Goal: Book appointment/travel/reservation

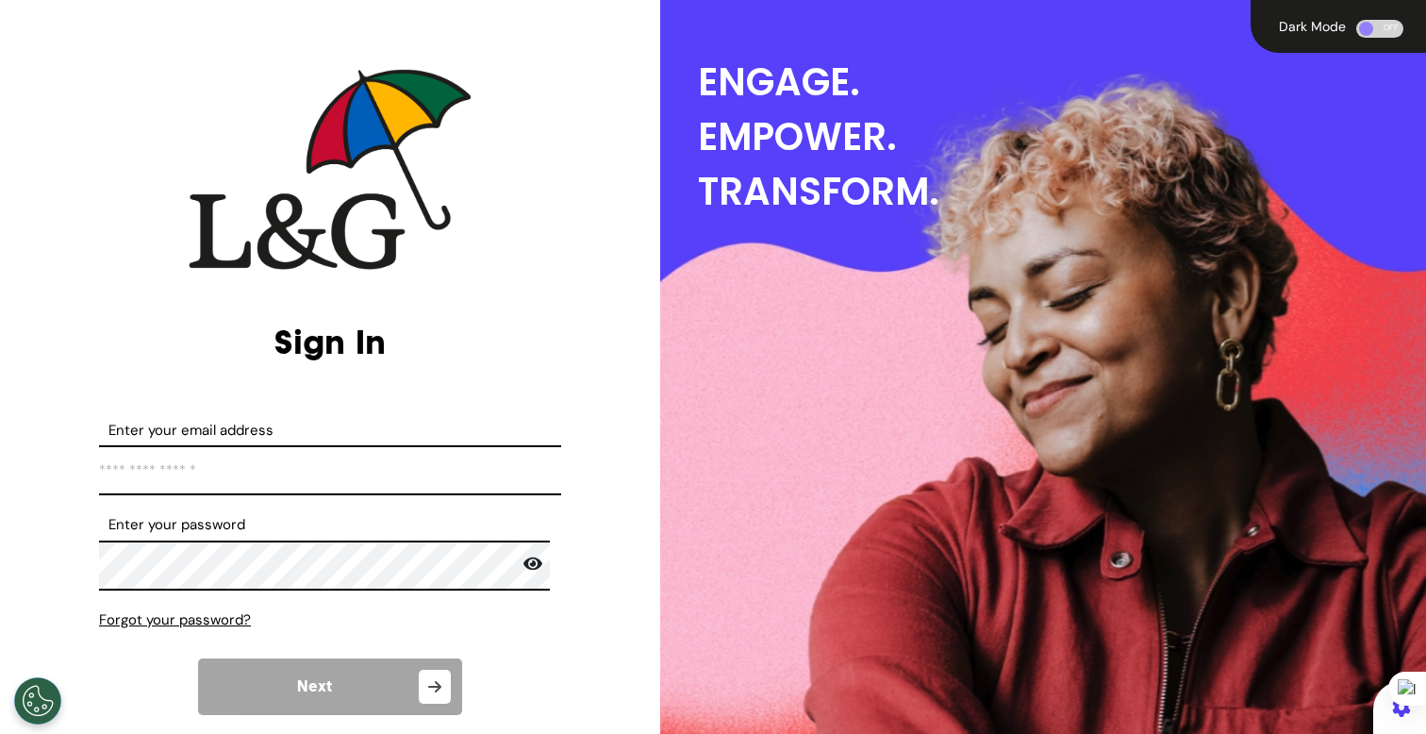
click at [297, 471] on input "Enter your email address" at bounding box center [330, 470] width 462 height 50
type input "**********"
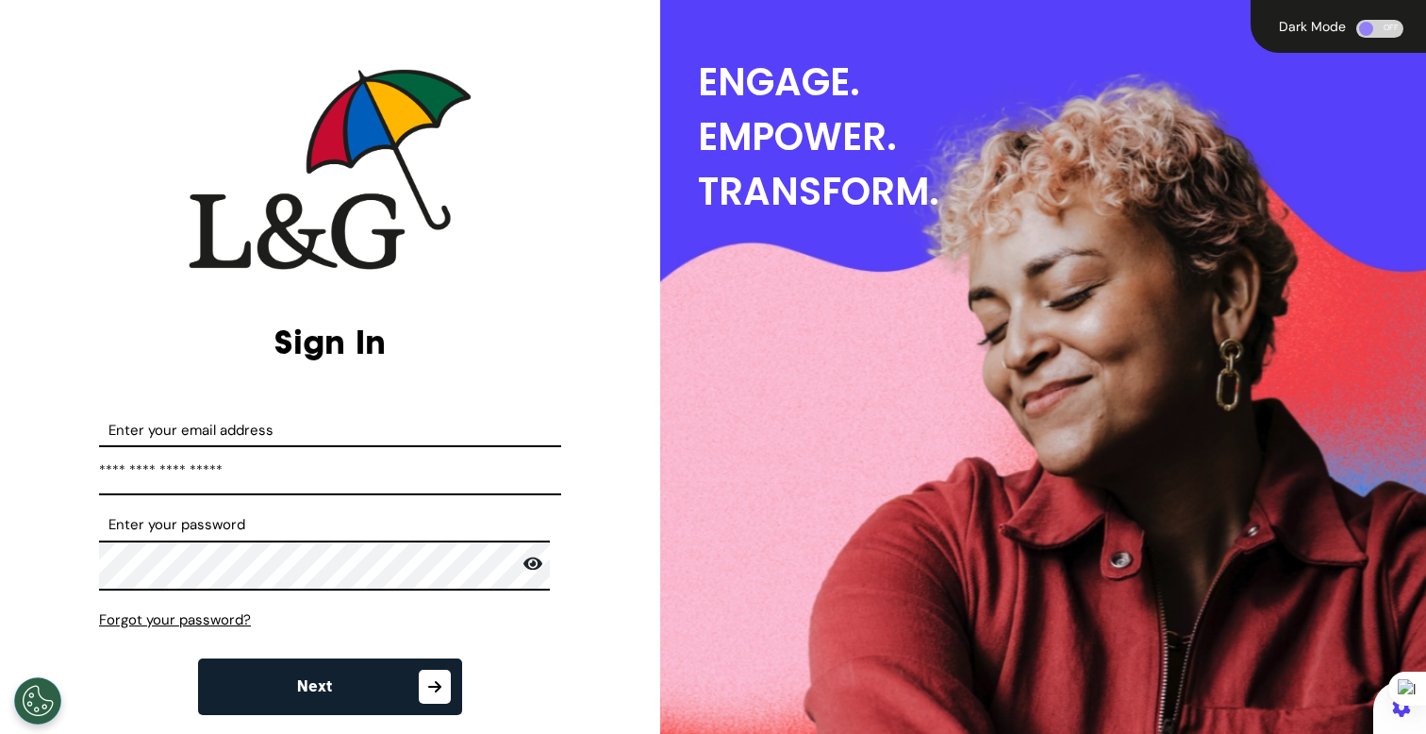
click at [401, 690] on button "Next" at bounding box center [330, 686] width 264 height 57
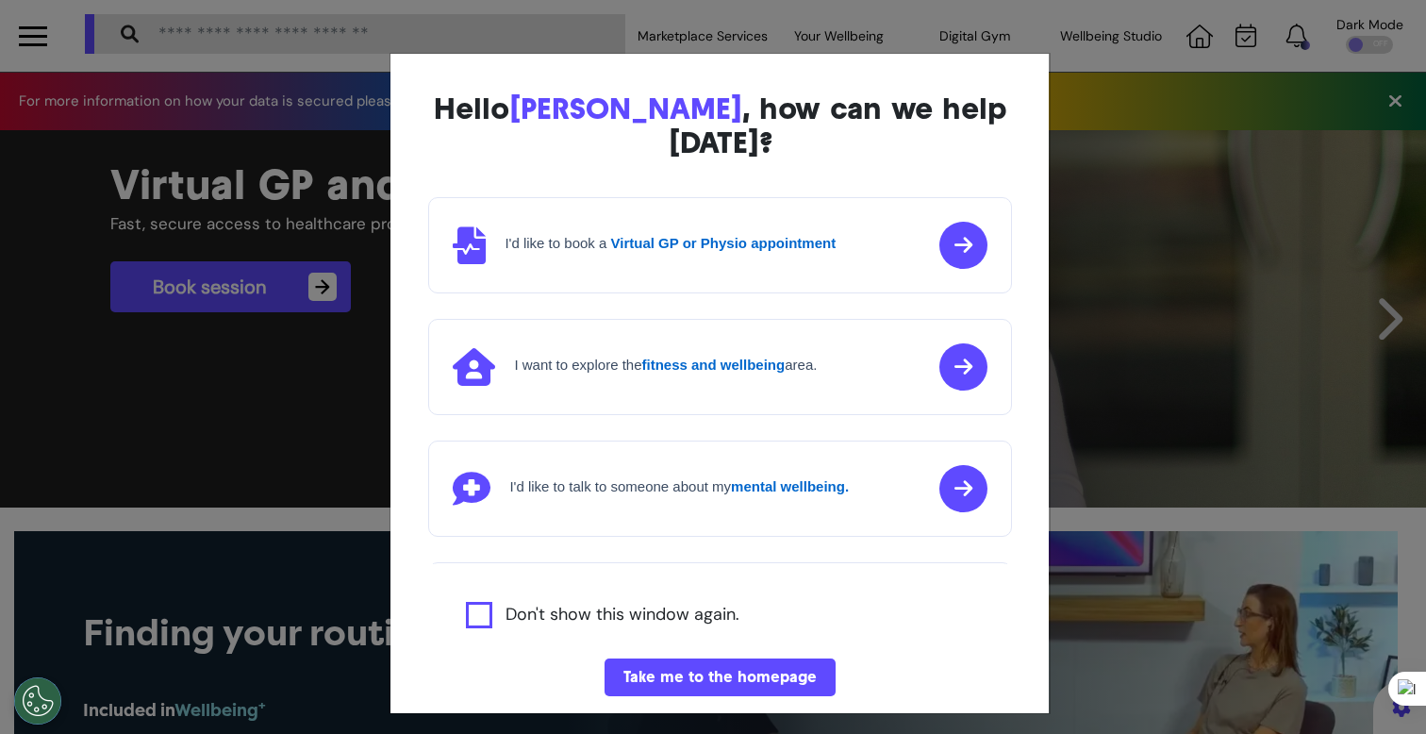
click at [305, 363] on div "Hello [PERSON_NAME] , how can we help [DATE]? I'd like to book a Virtual GP or …" at bounding box center [713, 367] width 1426 height 734
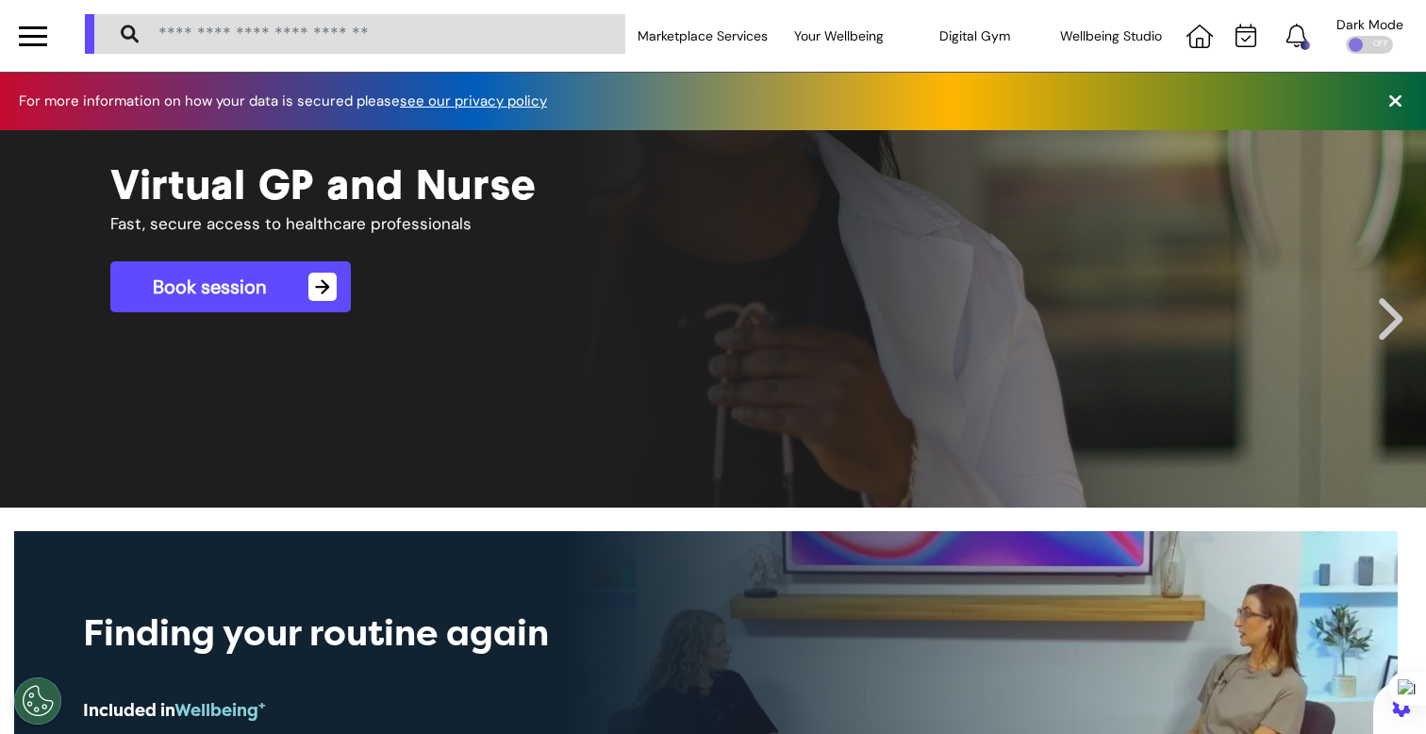
scroll to position [0, 712]
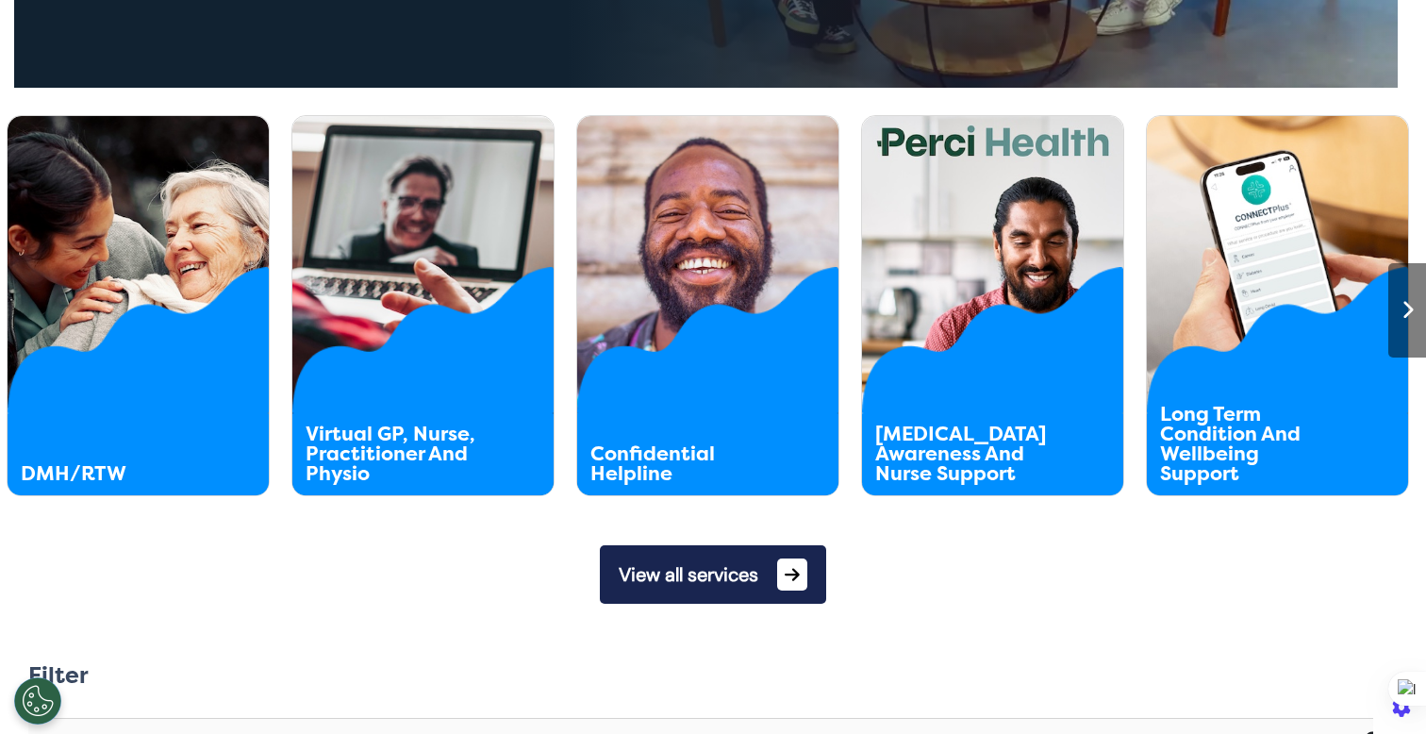
click at [726, 577] on button "View all services" at bounding box center [713, 574] width 226 height 58
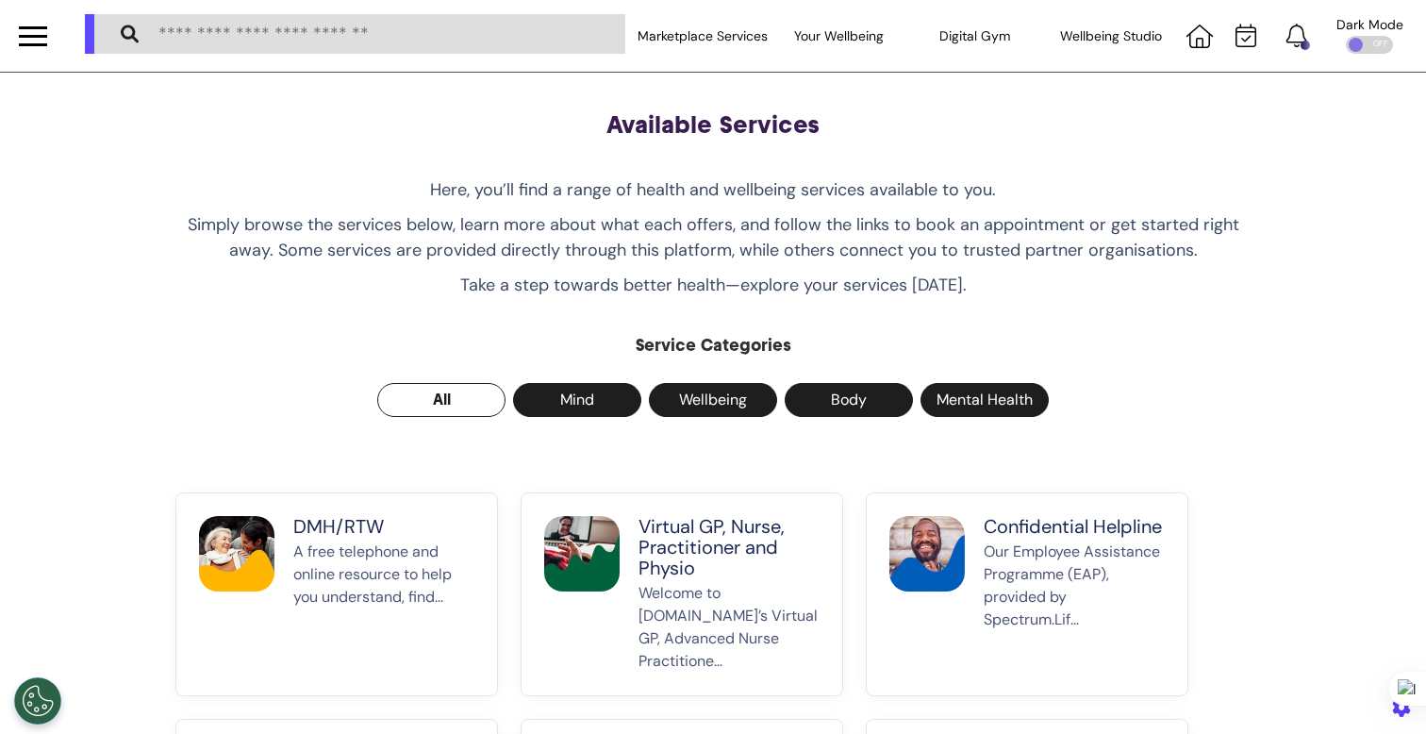
click at [296, 591] on p "A free telephone and online resource to help you understand, find..." at bounding box center [383, 606] width 181 height 132
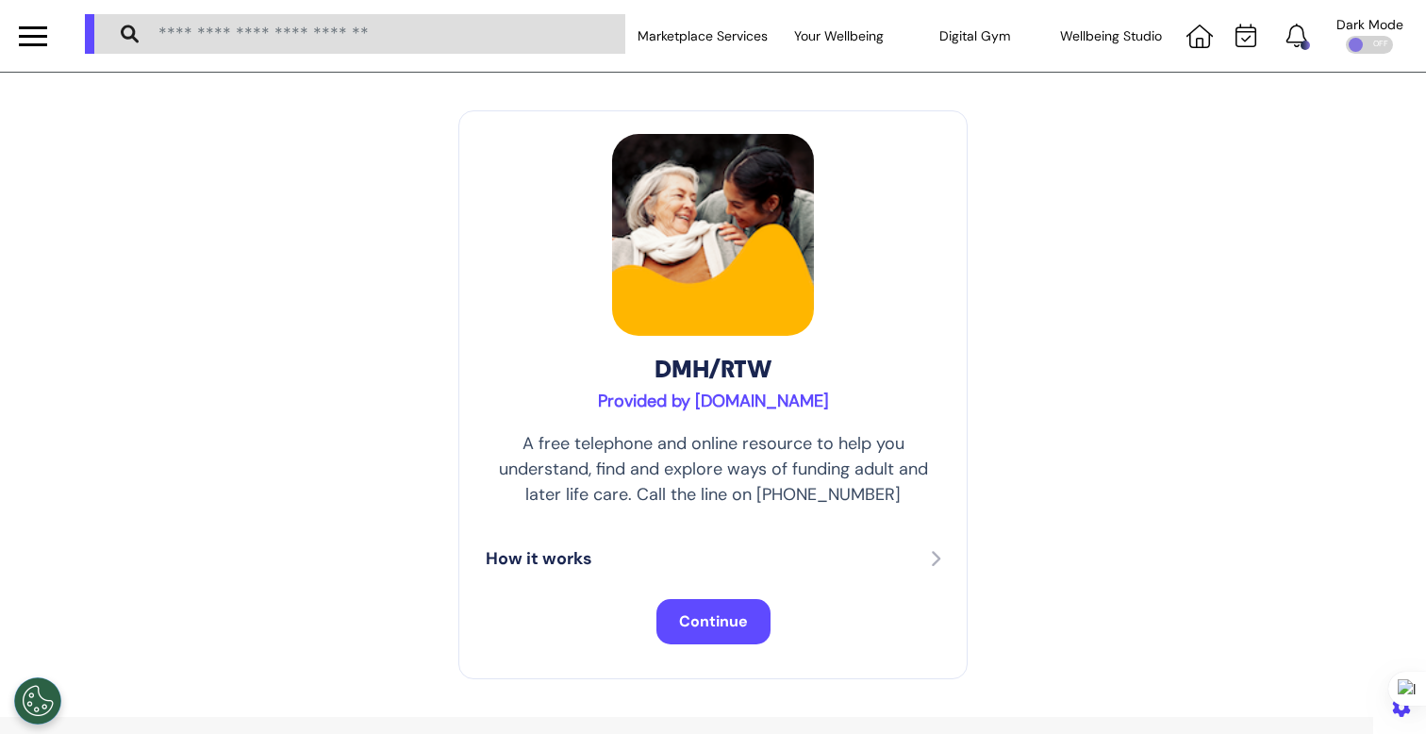
click at [720, 623] on span "Continue" at bounding box center [713, 621] width 69 height 20
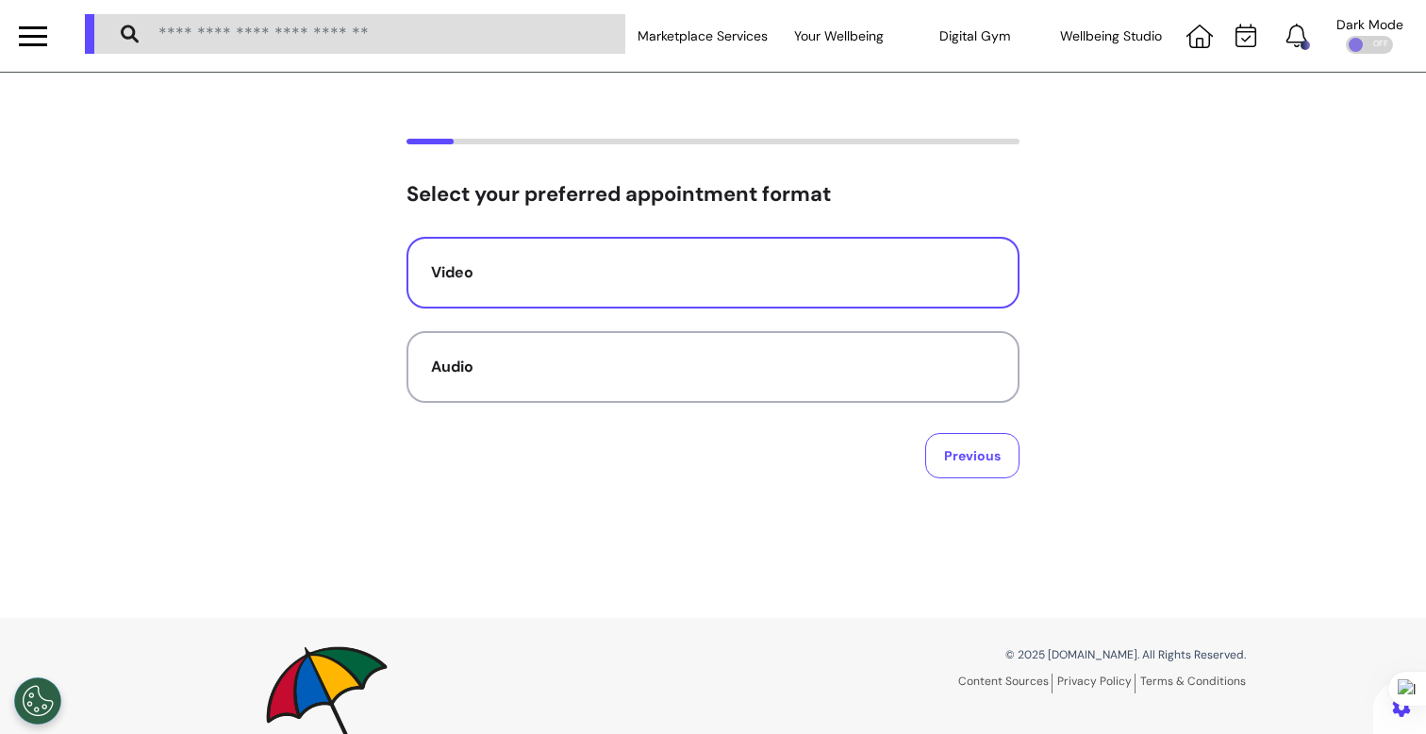
click at [814, 284] on div "Video" at bounding box center [713, 272] width 564 height 23
click at [943, 458] on button "Previous" at bounding box center [972, 455] width 94 height 45
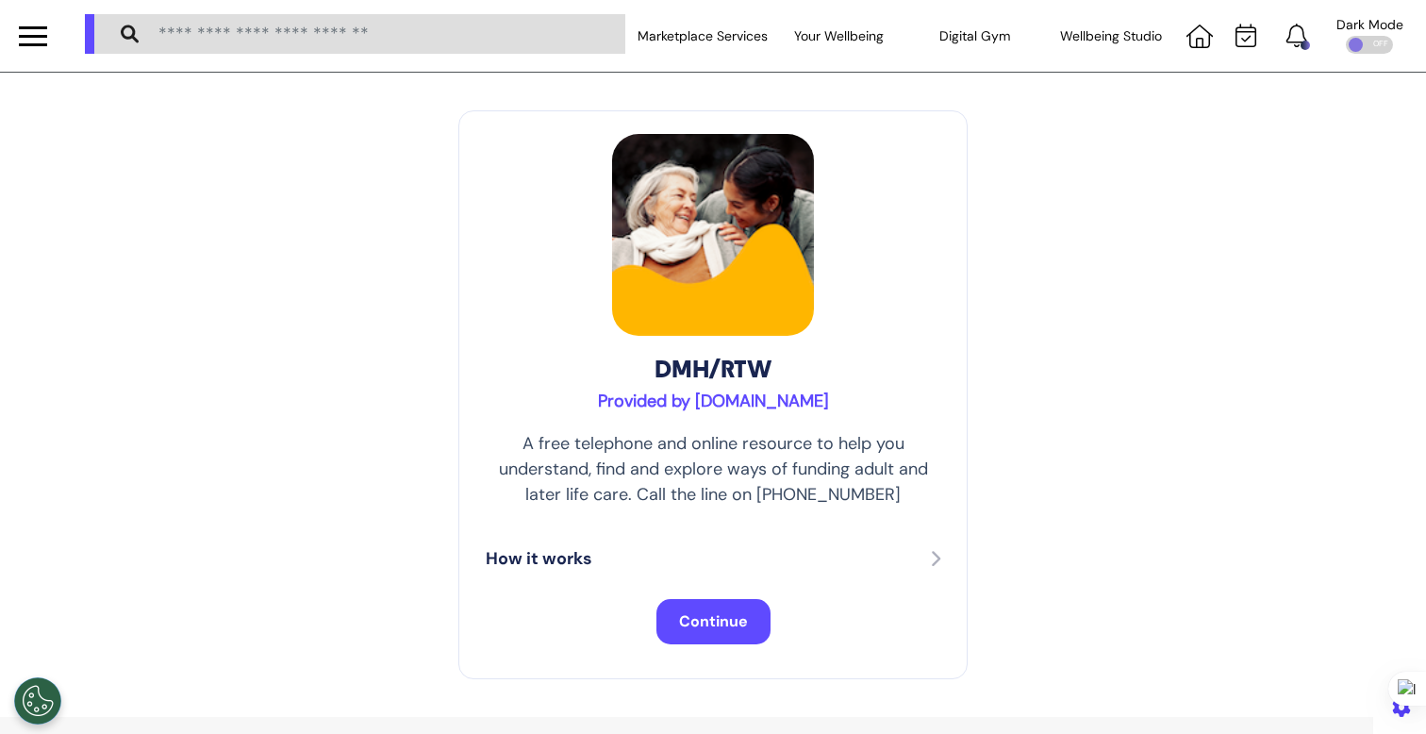
click at [681, 628] on span "Continue" at bounding box center [713, 621] width 69 height 20
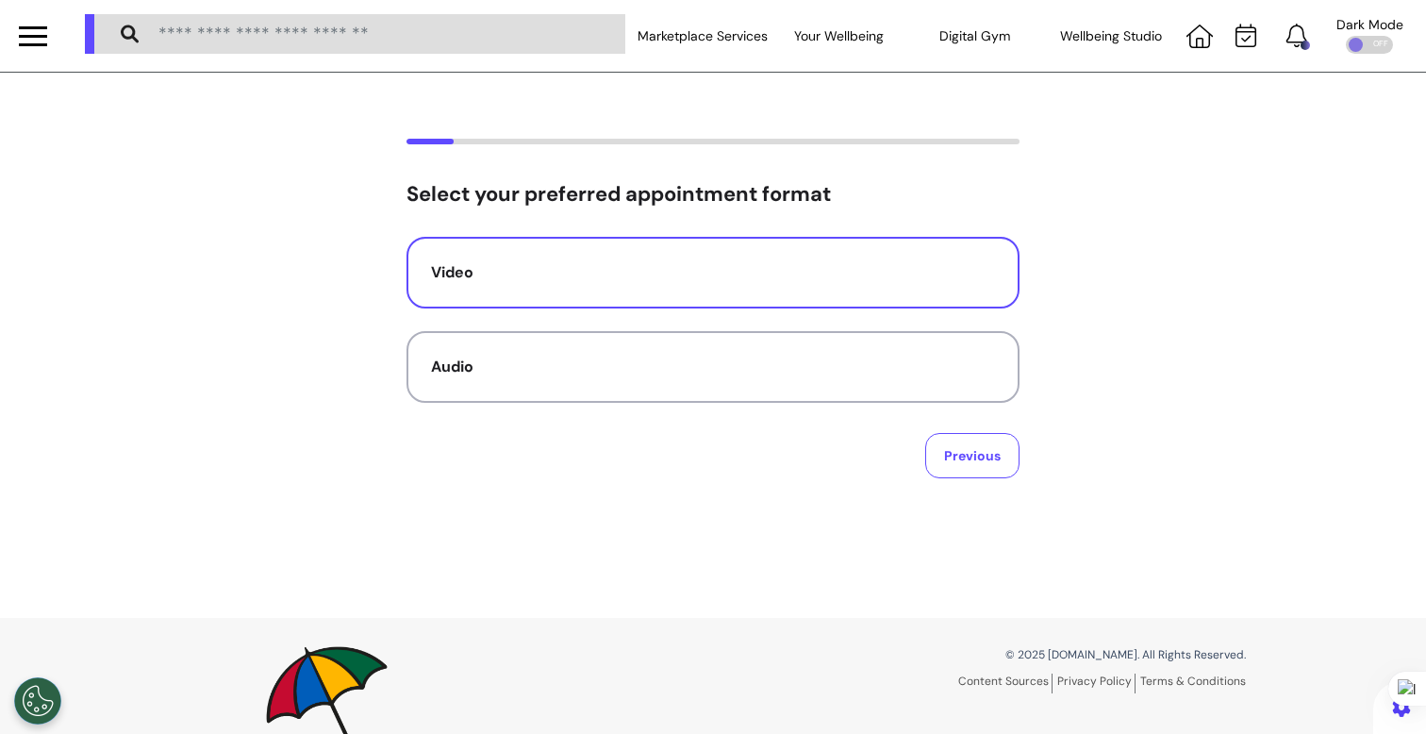
click at [756, 270] on div "Video" at bounding box center [713, 272] width 564 height 23
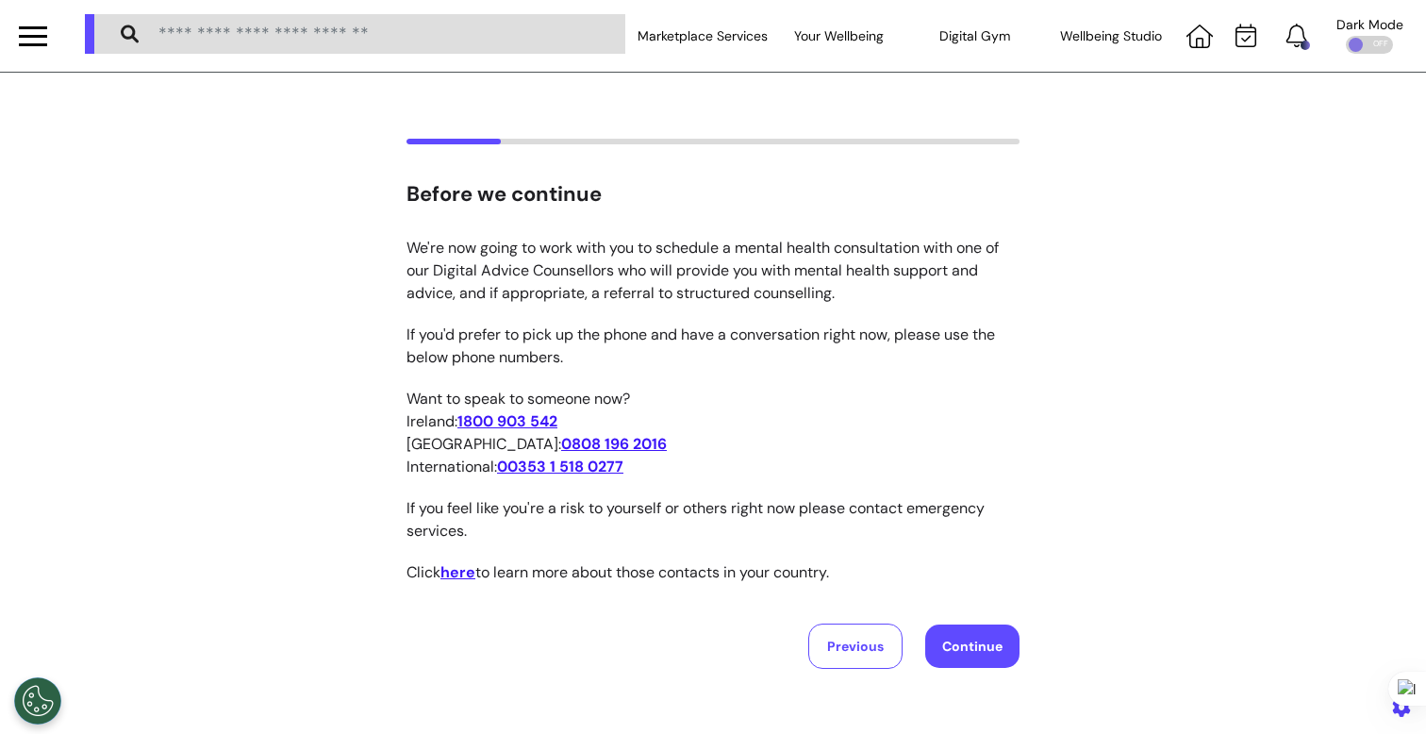
click at [971, 643] on button "Continue" at bounding box center [972, 645] width 94 height 43
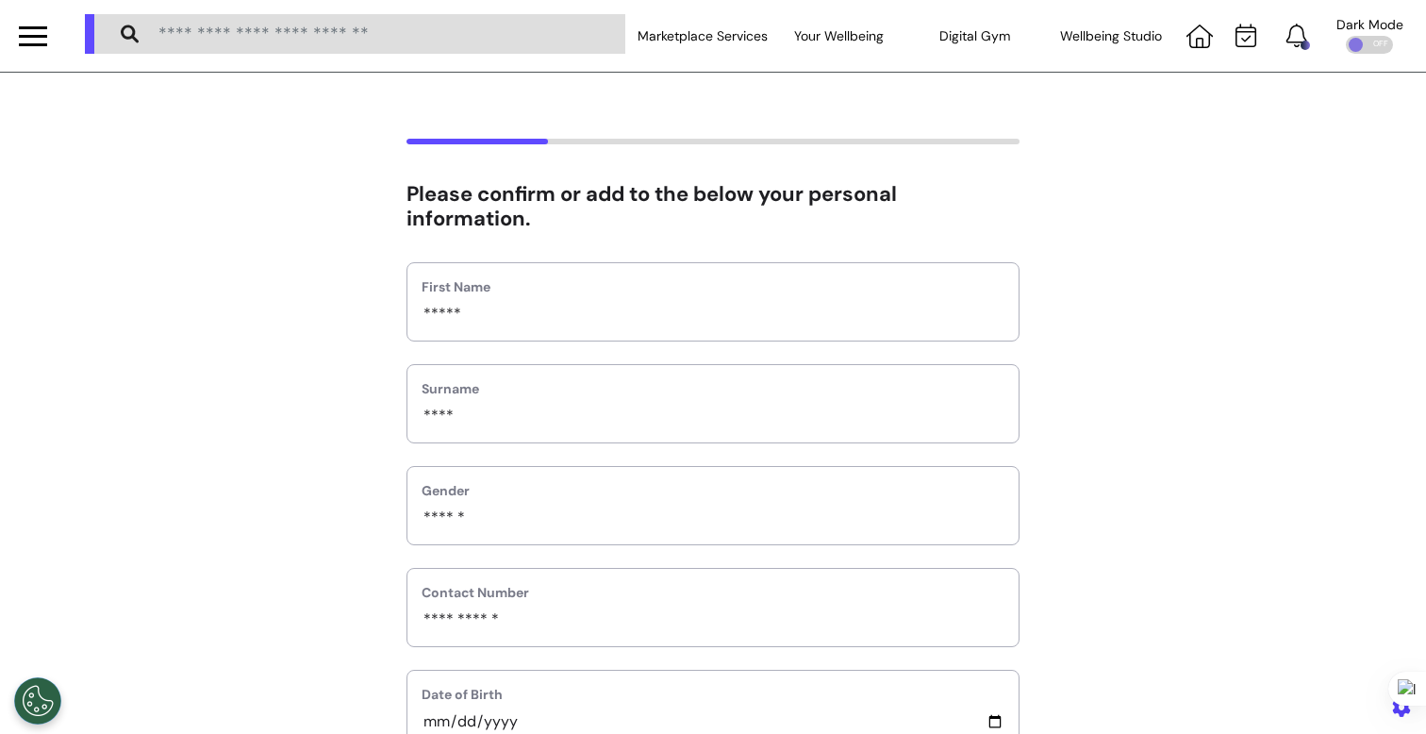
scroll to position [665, 0]
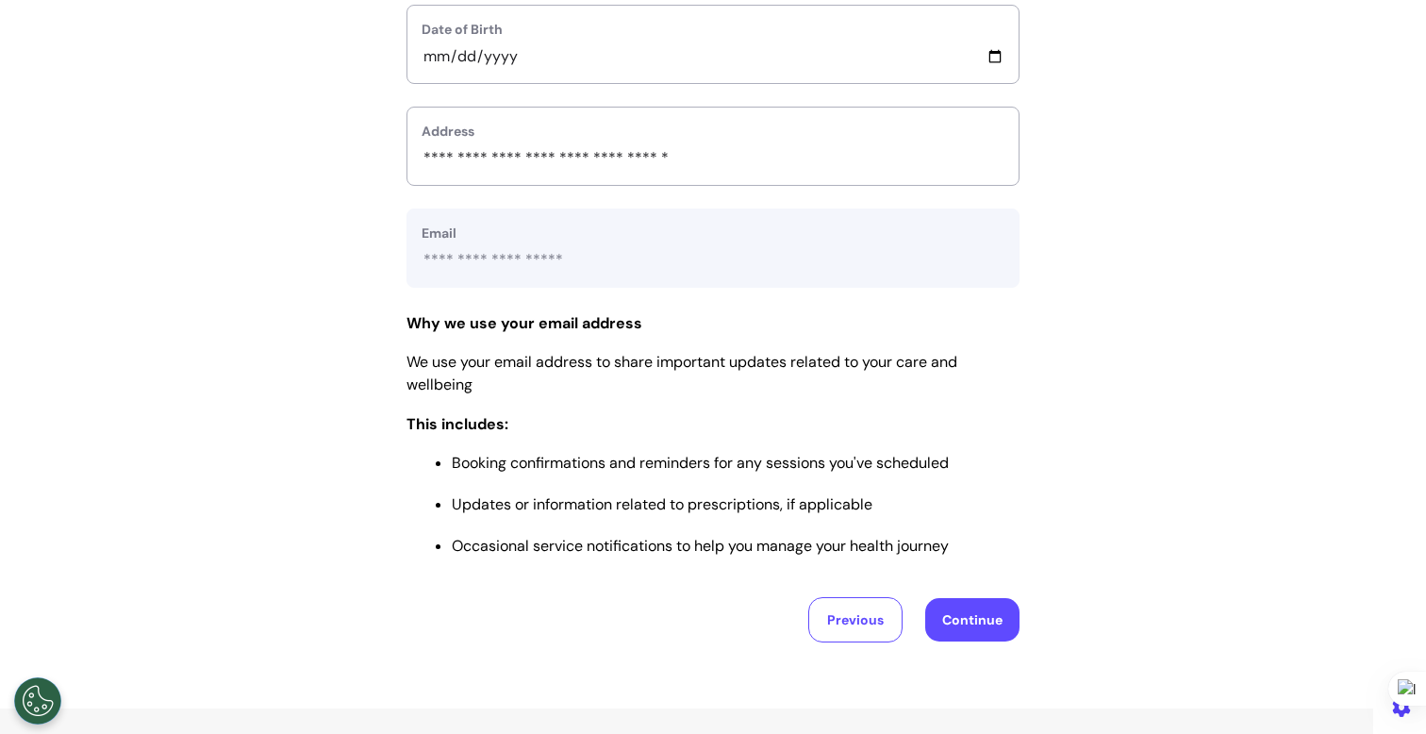
click at [993, 620] on button "Continue" at bounding box center [972, 619] width 94 height 43
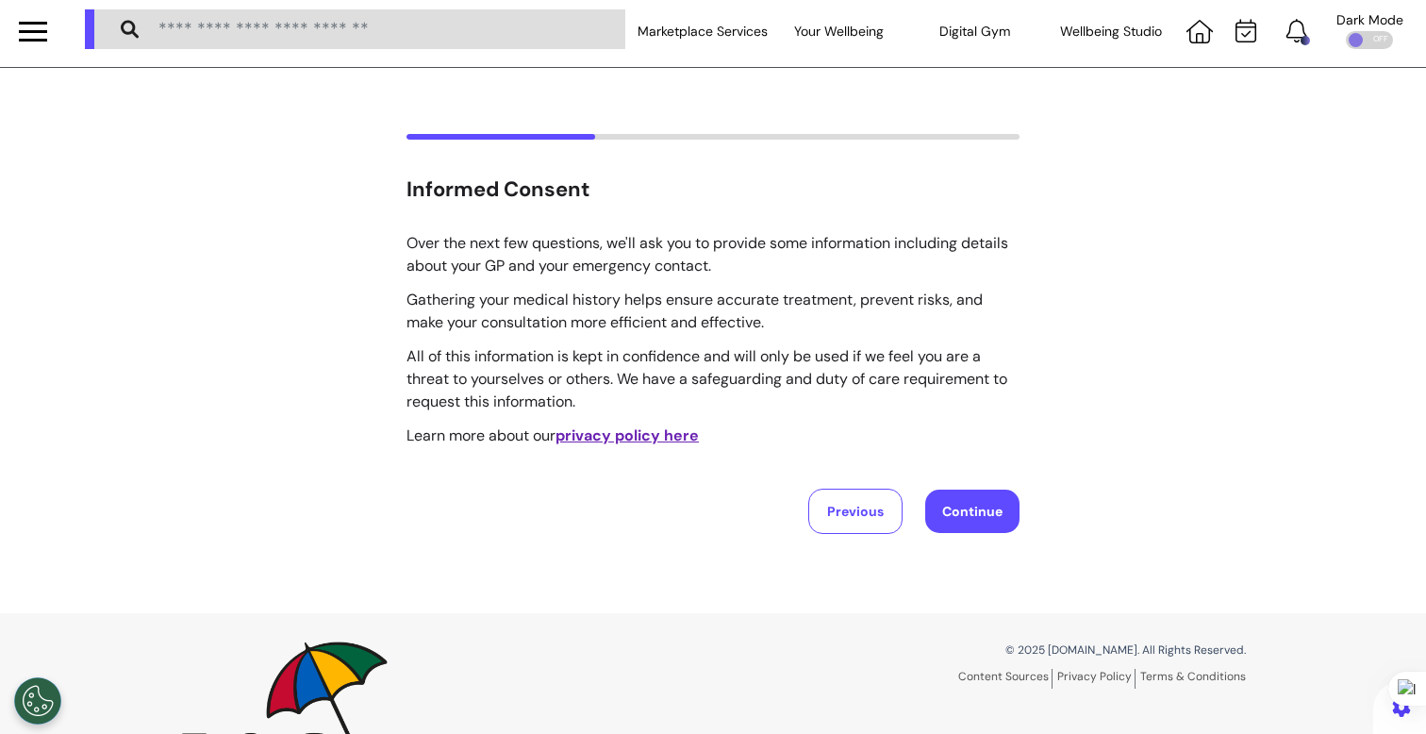
scroll to position [0, 0]
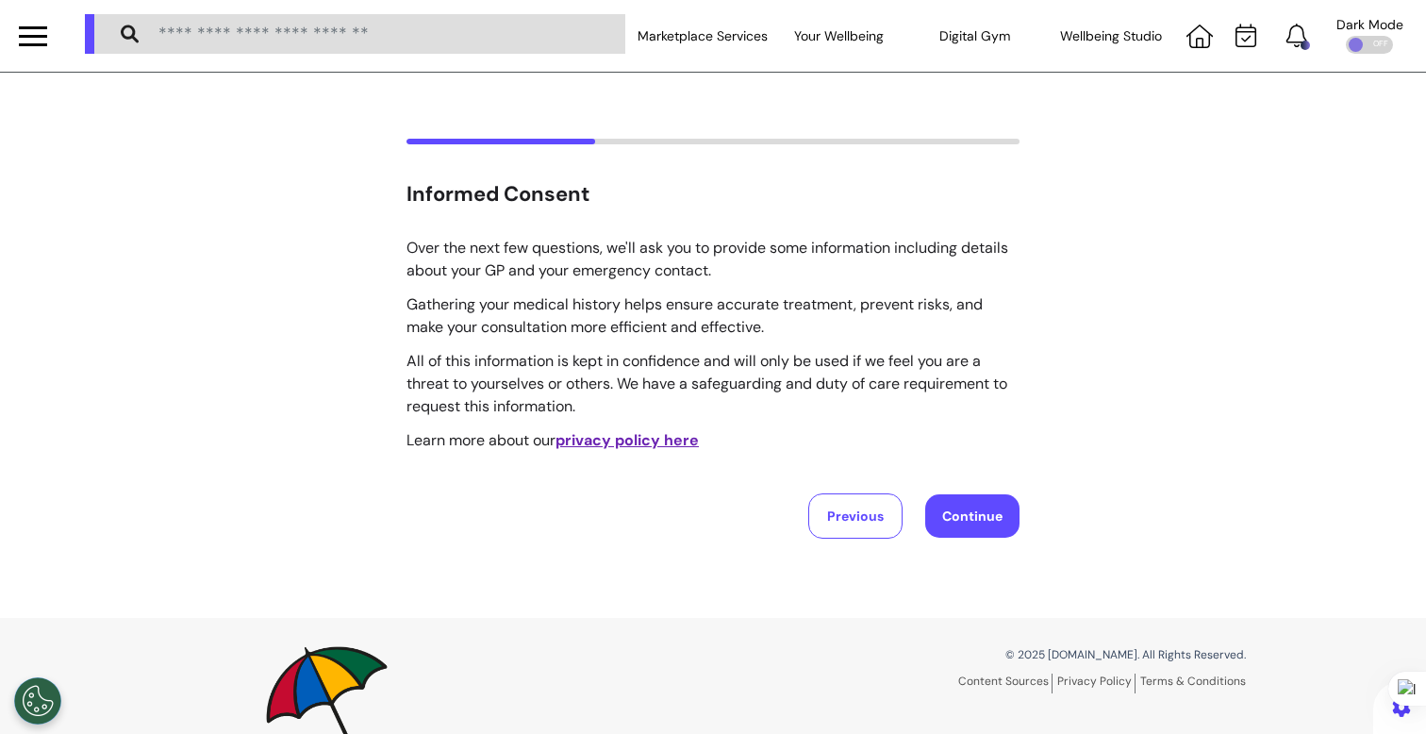
click at [1007, 535] on div "Previous Continue" at bounding box center [712, 515] width 613 height 45
click at [982, 522] on button "Continue" at bounding box center [972, 515] width 94 height 43
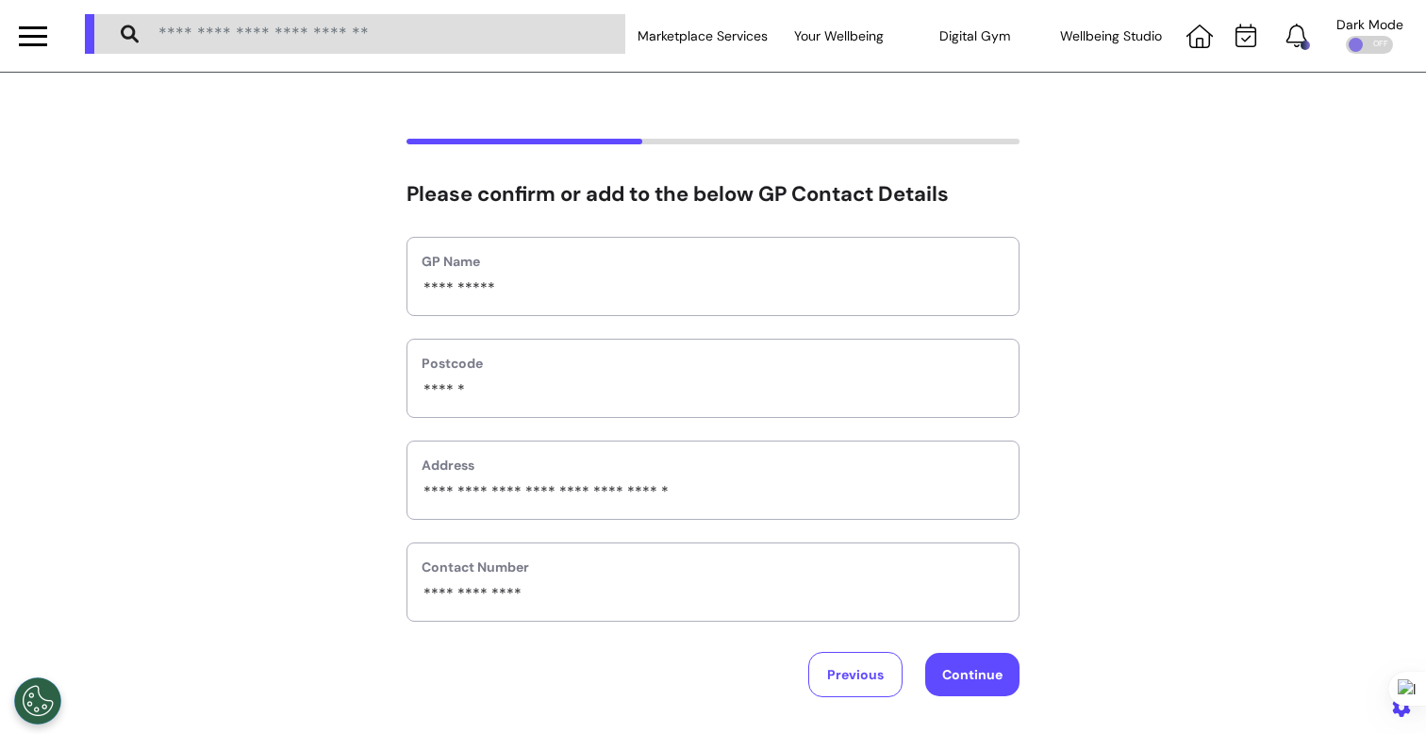
click at [978, 667] on button "Continue" at bounding box center [972, 673] width 94 height 43
select select "**********"
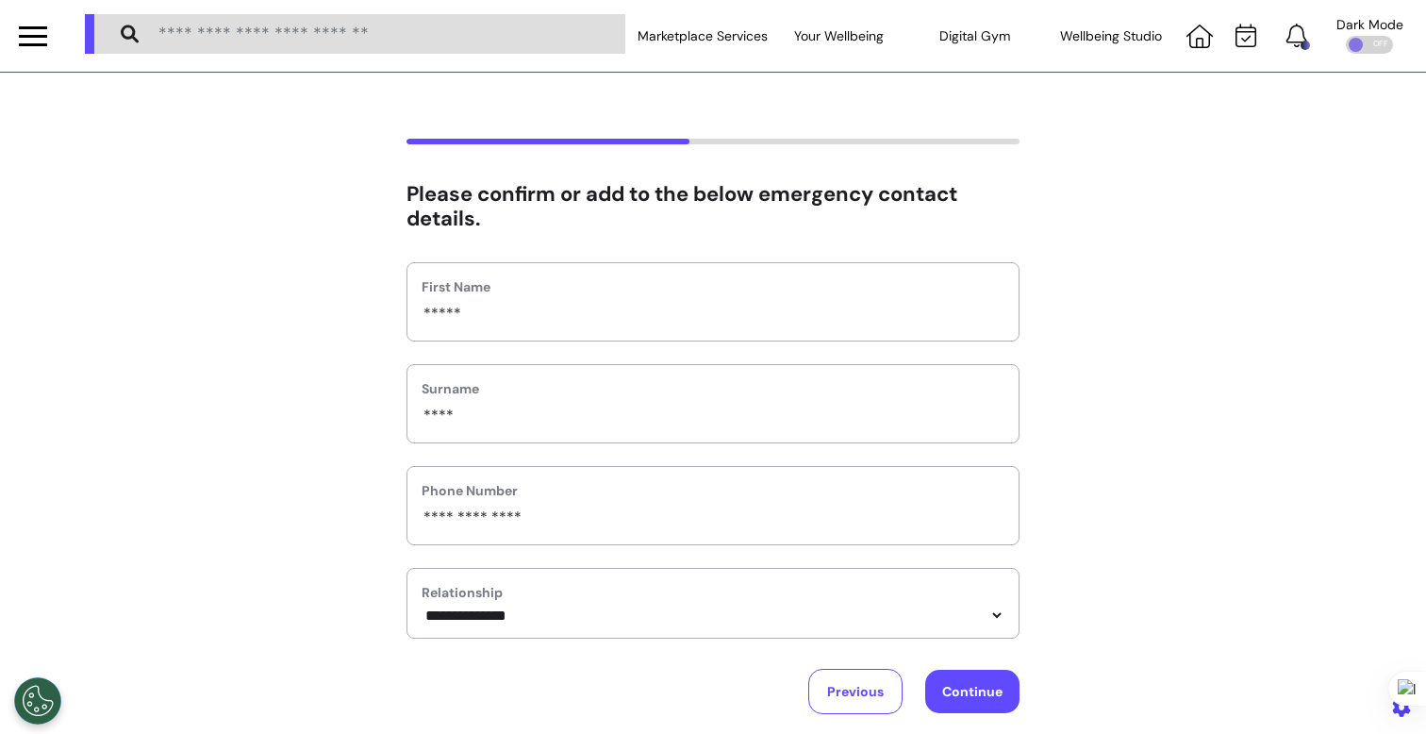
click at [964, 698] on button "Continue" at bounding box center [972, 690] width 94 height 43
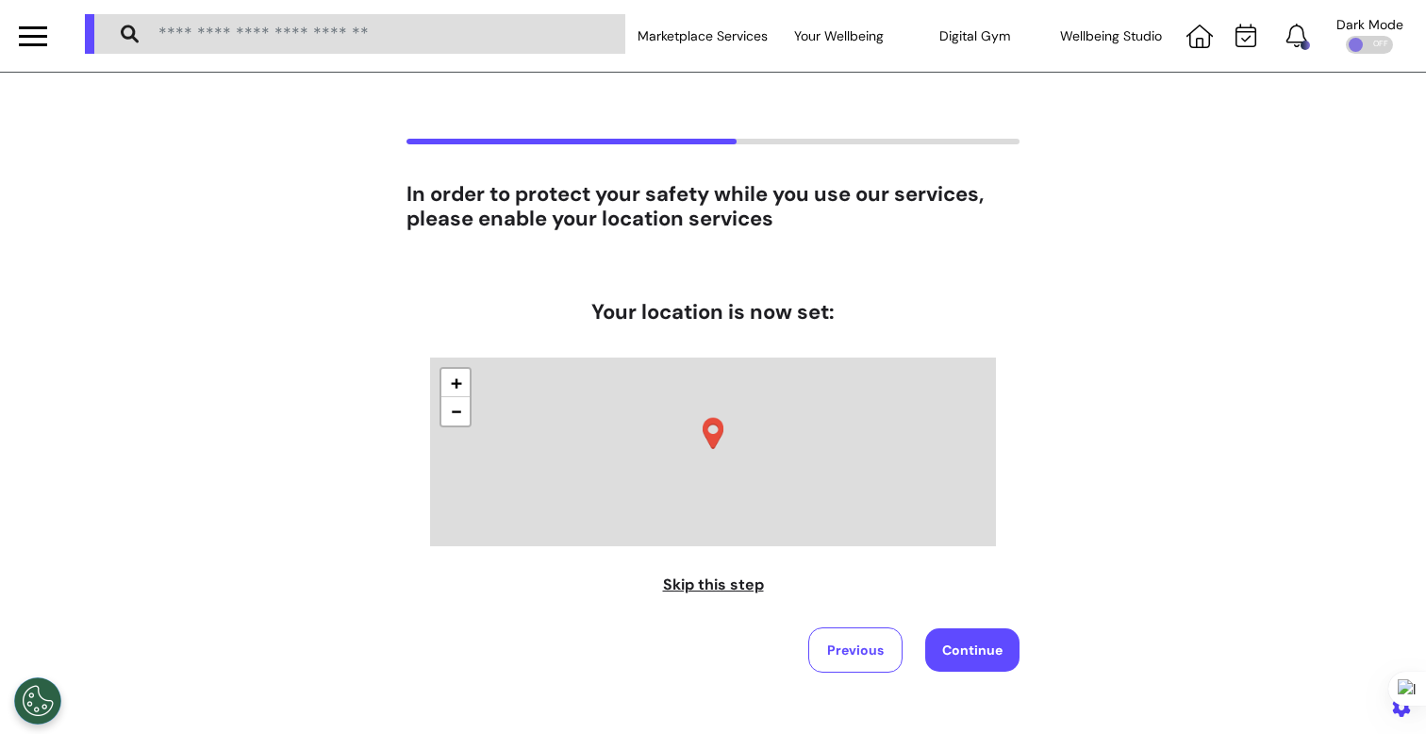
click at [979, 656] on button "Continue" at bounding box center [972, 649] width 94 height 43
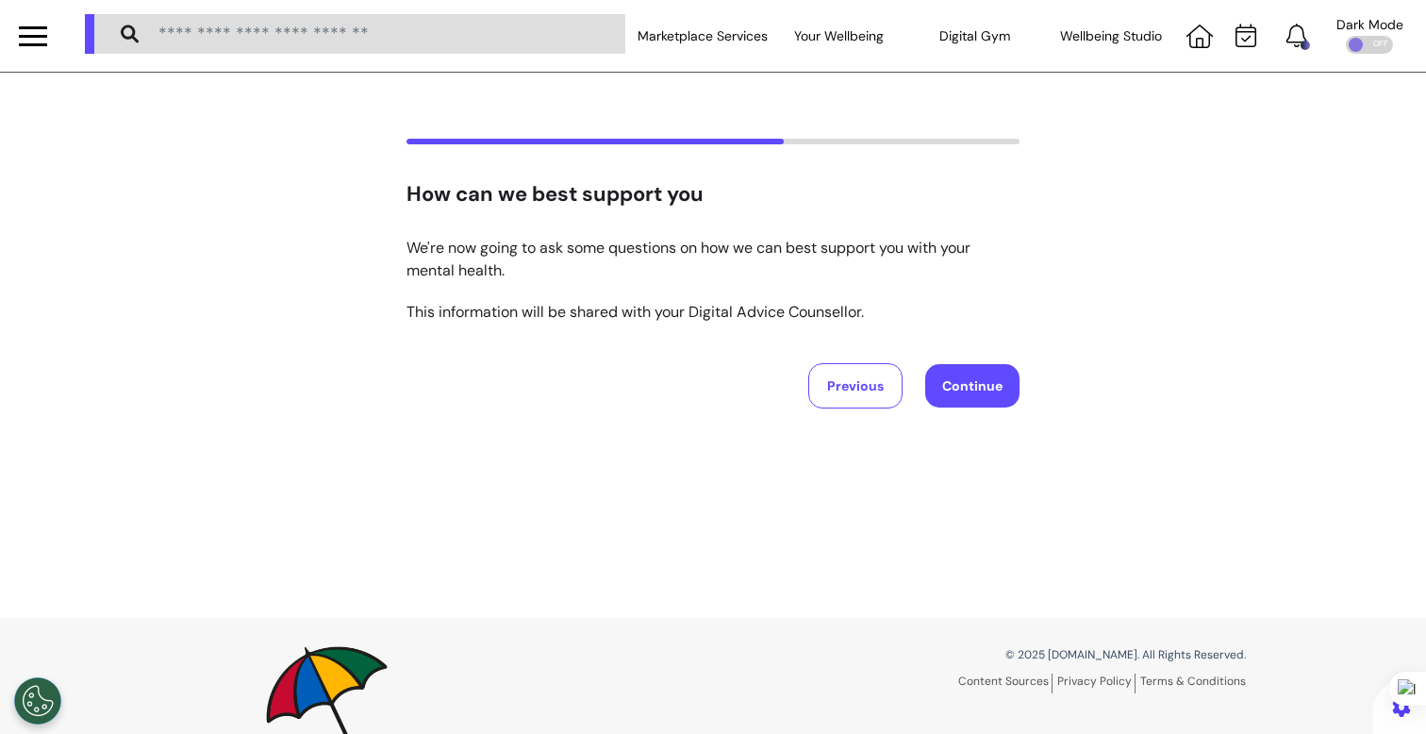
click at [983, 377] on button "Continue" at bounding box center [972, 385] width 94 height 43
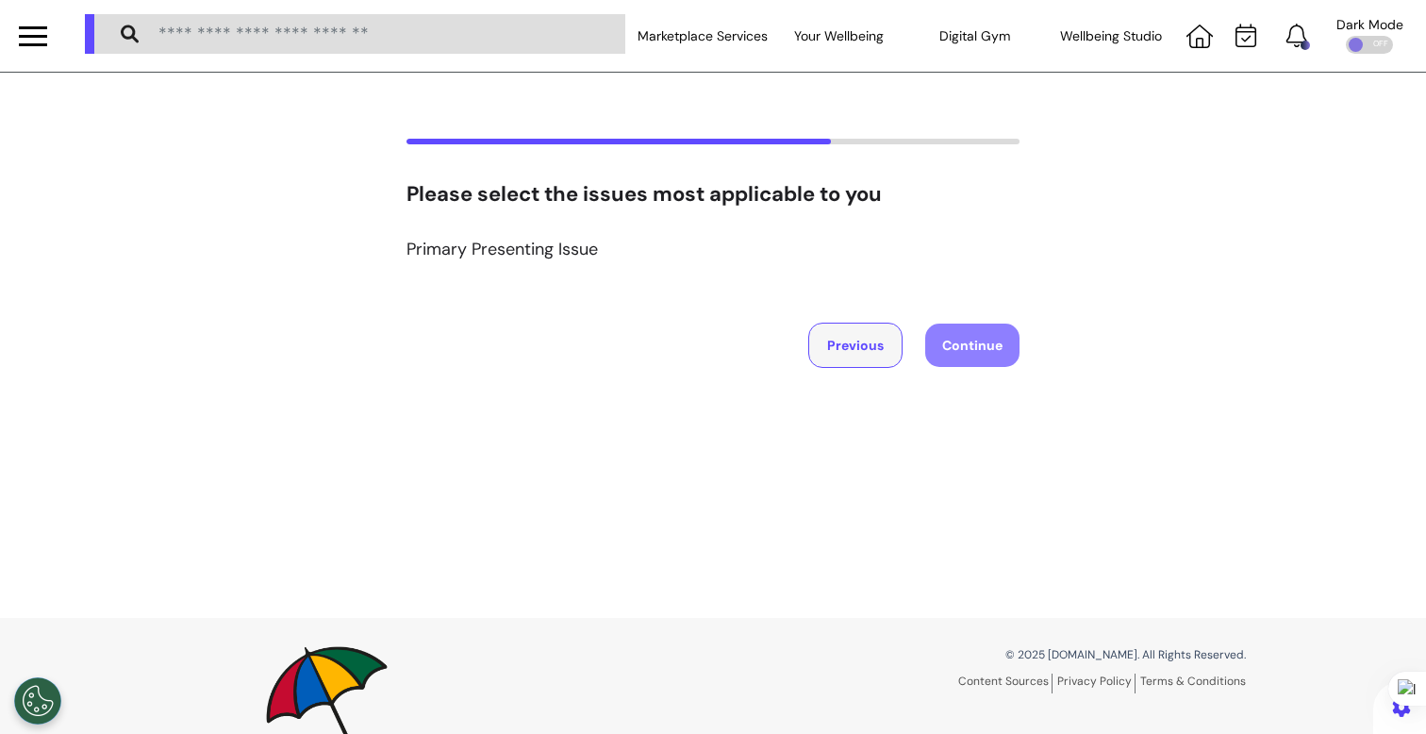
click at [848, 349] on button "Previous" at bounding box center [855, 344] width 94 height 45
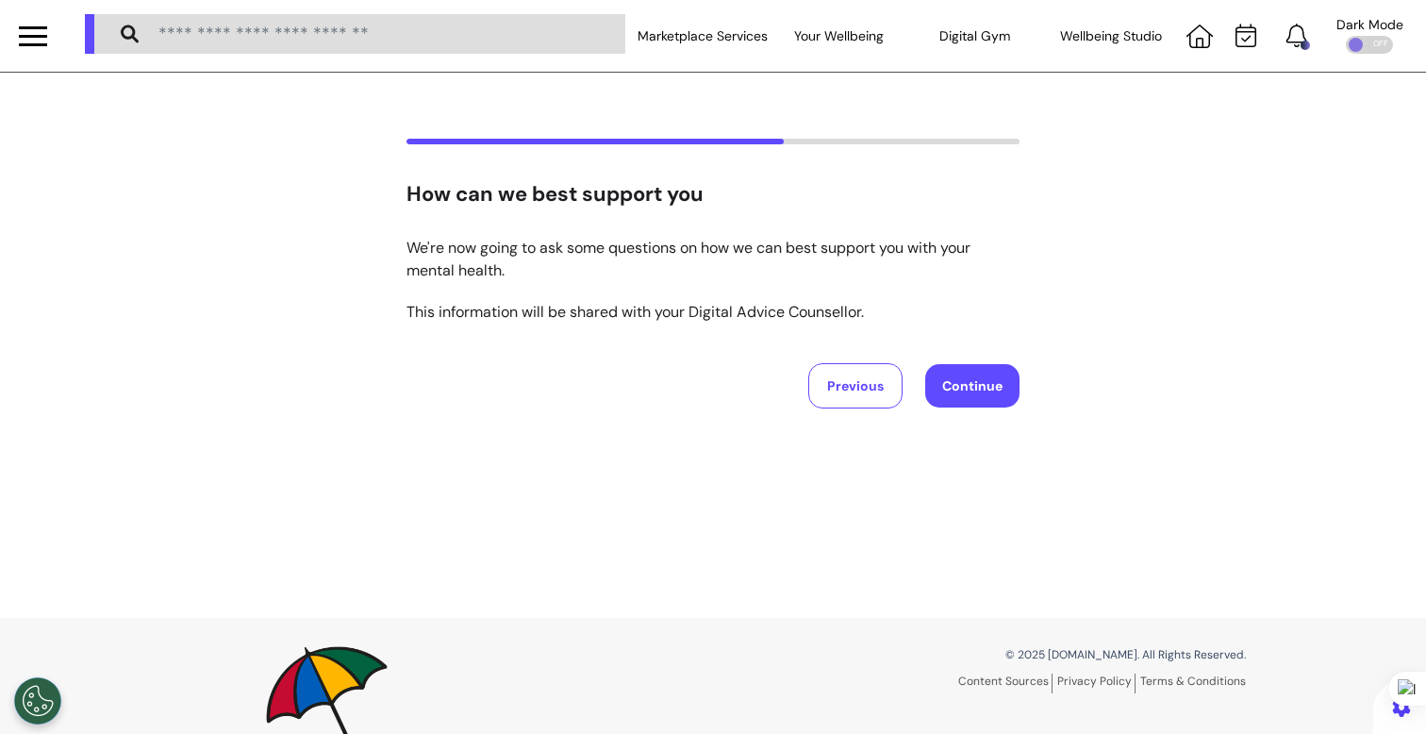
click at [971, 384] on button "Continue" at bounding box center [972, 385] width 94 height 43
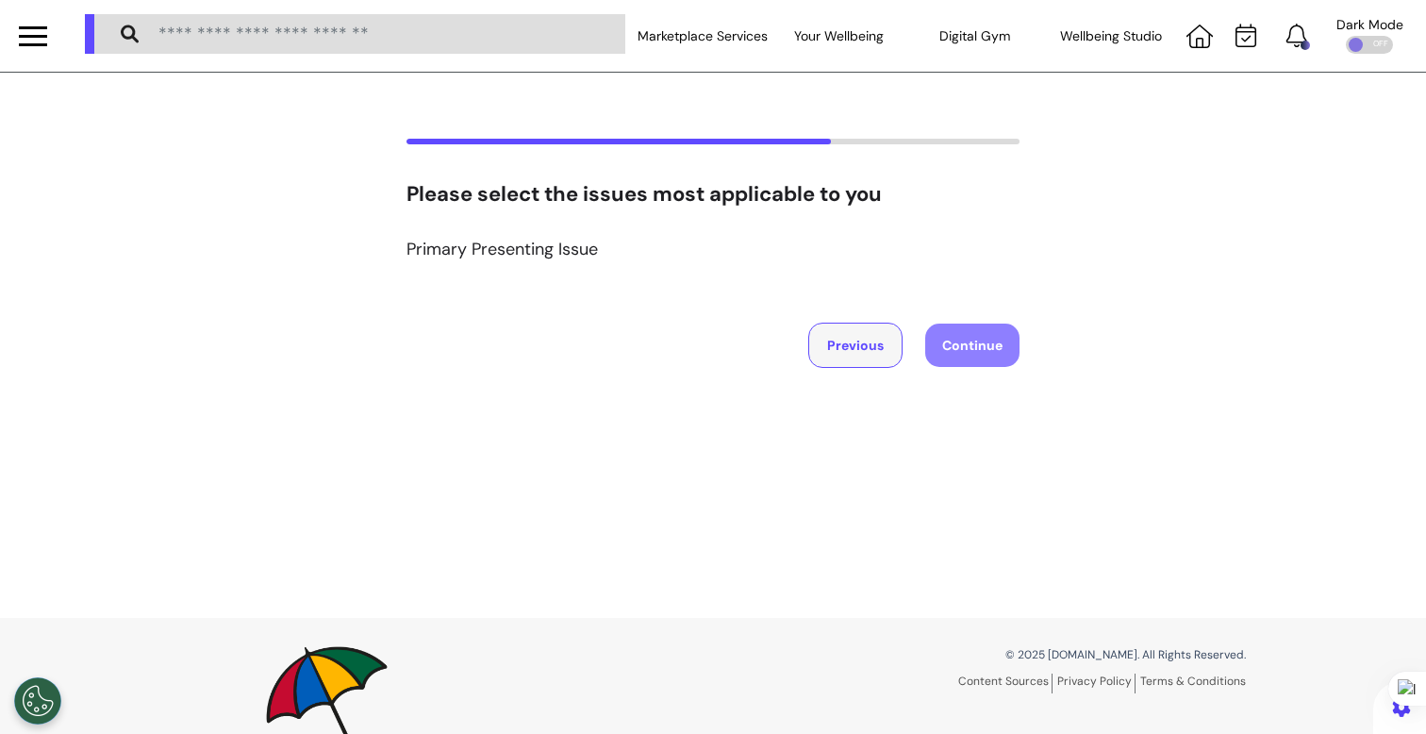
click at [872, 340] on button "Previous" at bounding box center [855, 344] width 94 height 45
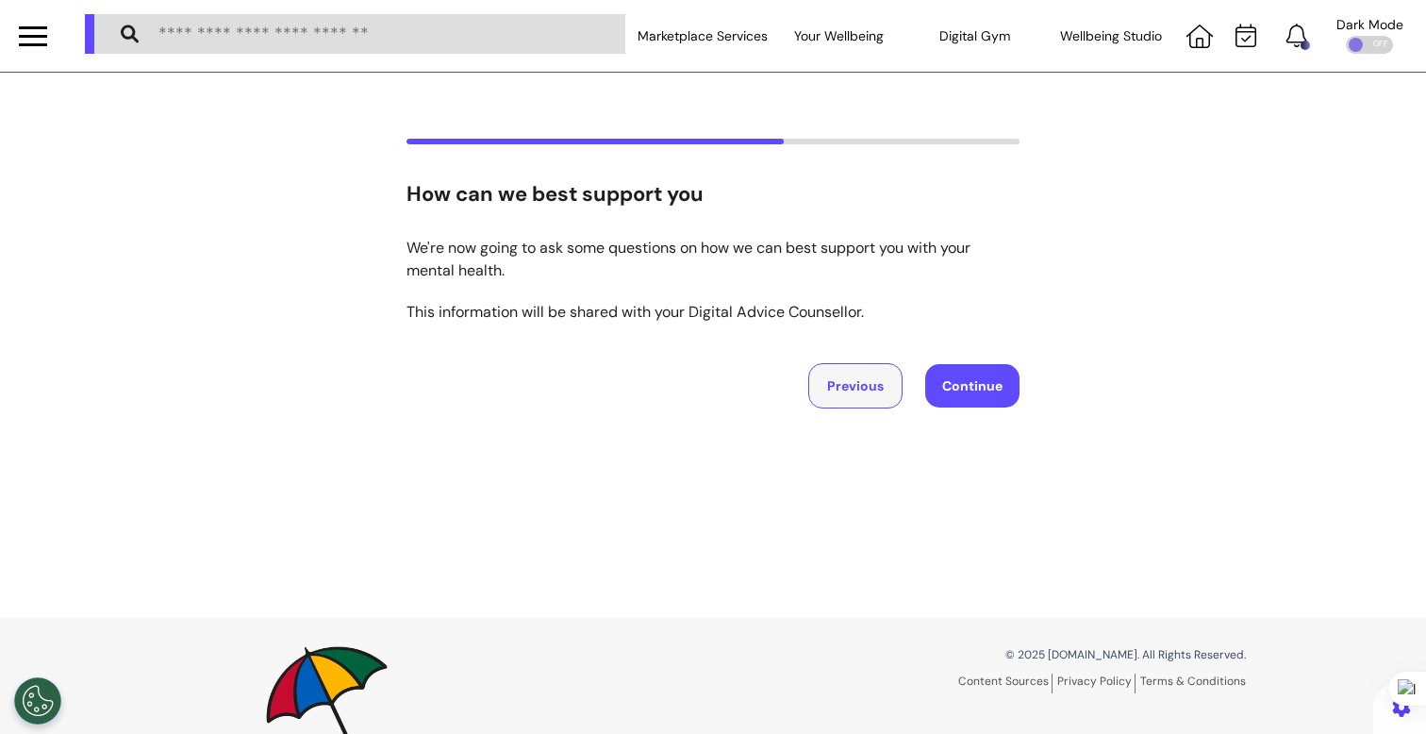
click at [854, 391] on button "Previous" at bounding box center [855, 385] width 94 height 45
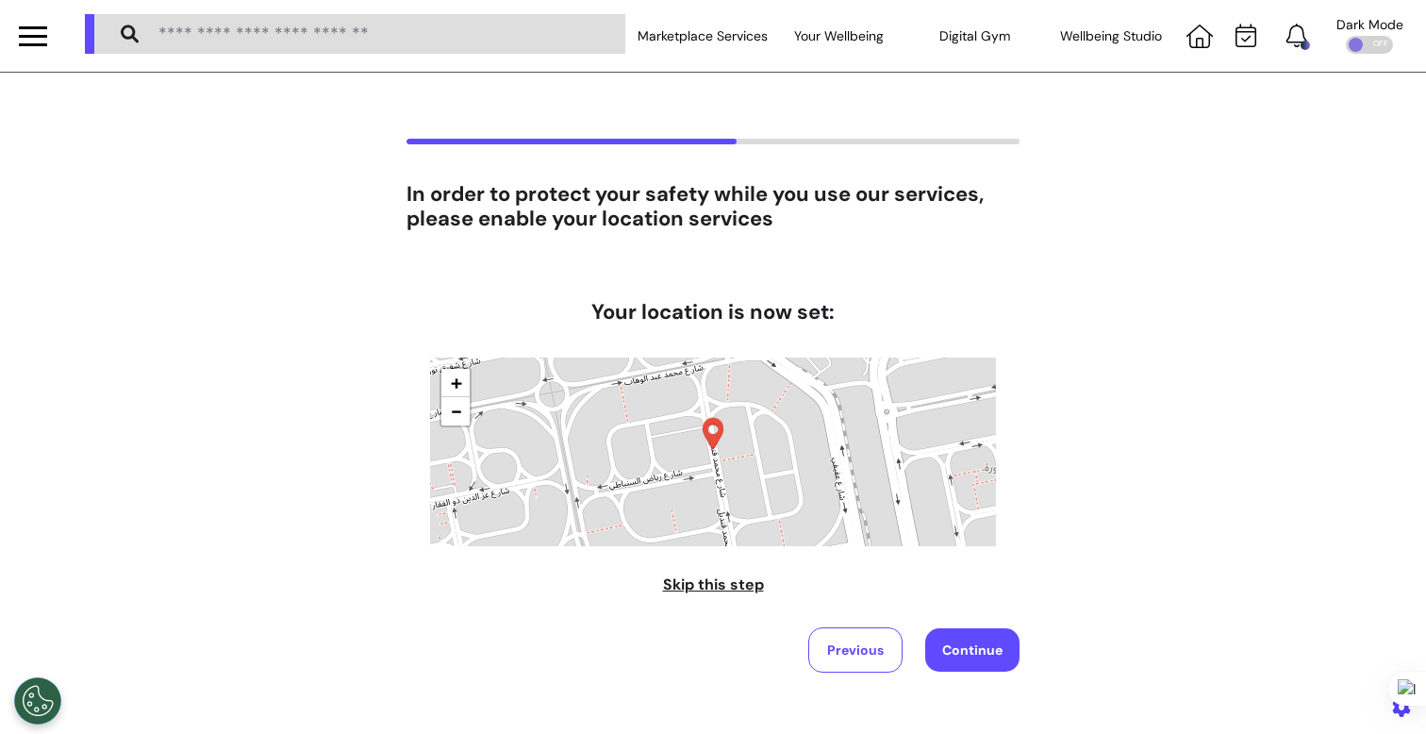
click at [946, 648] on button "Continue" at bounding box center [972, 649] width 94 height 43
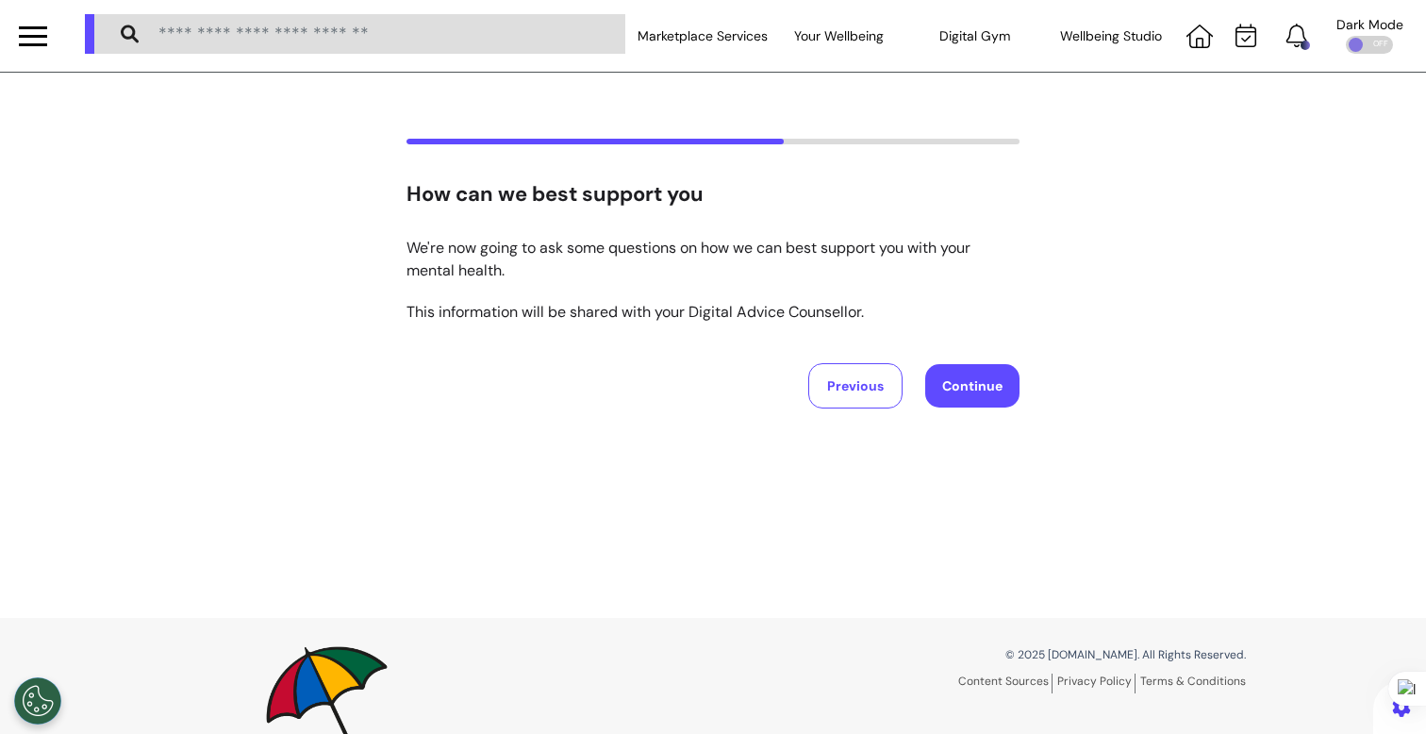
click at [970, 396] on button "Continue" at bounding box center [972, 385] width 94 height 43
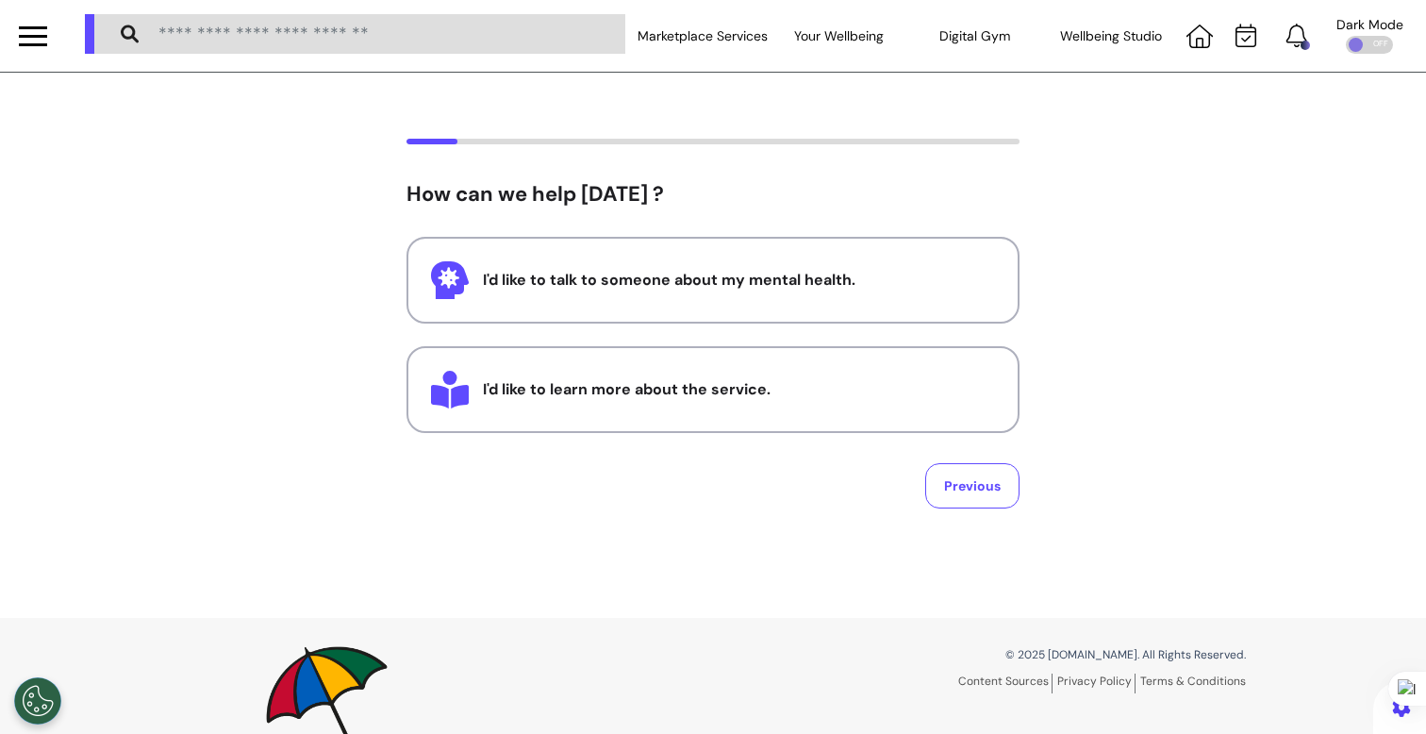
click at [24, 37] on div at bounding box center [33, 36] width 28 height 3
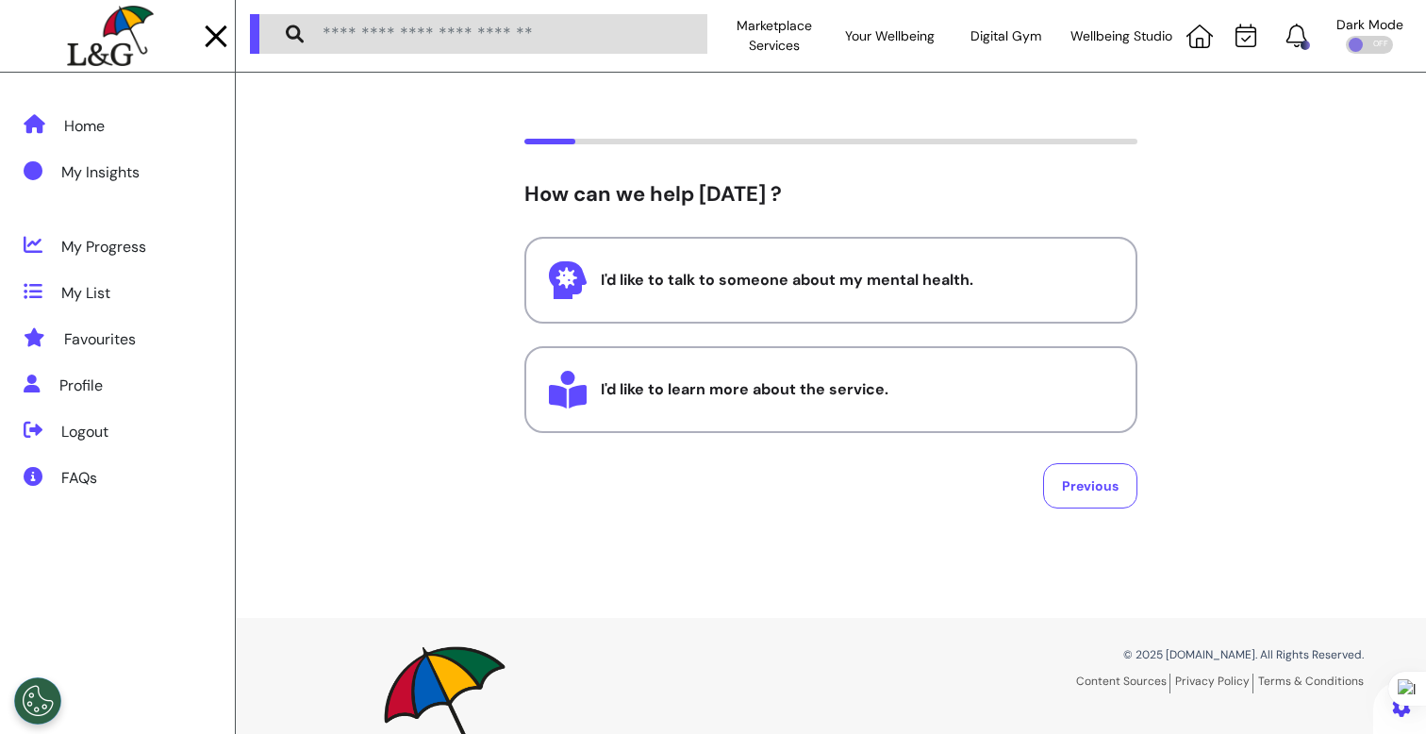
click at [107, 25] on img at bounding box center [110, 36] width 86 height 61
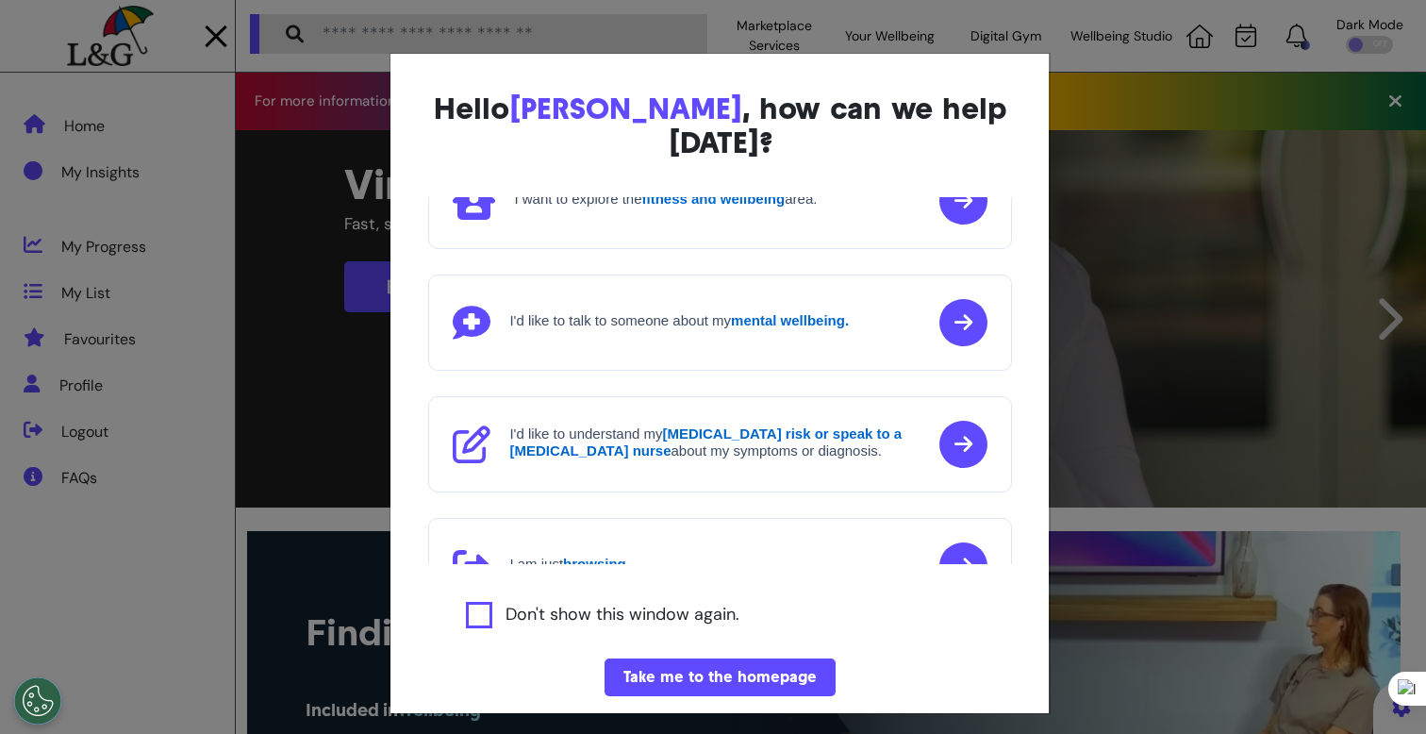
scroll to position [216, 0]
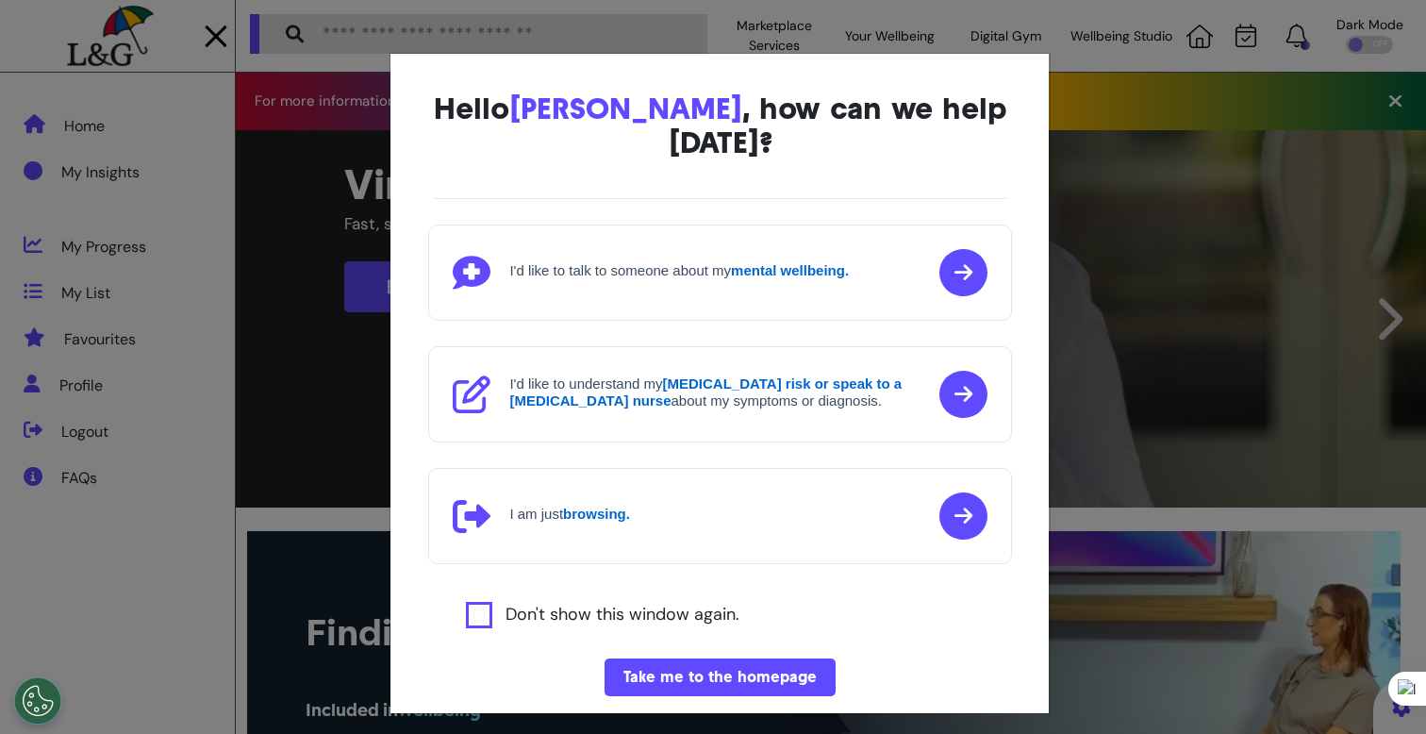
click at [323, 359] on div "Hello [PERSON_NAME] , how can we help [DATE]? I'd like to book a Virtual GP or …" at bounding box center [713, 367] width 1426 height 734
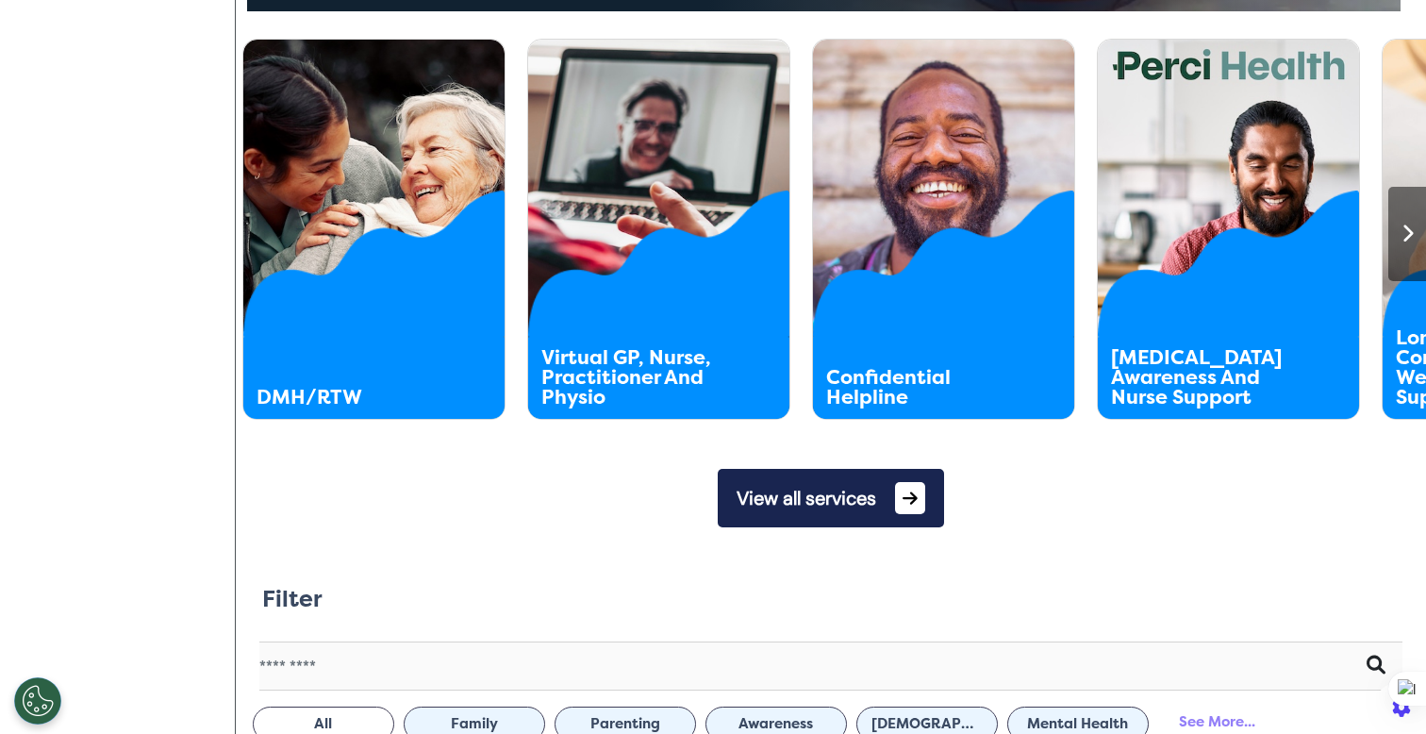
click at [785, 492] on button "View all services" at bounding box center [831, 498] width 226 height 58
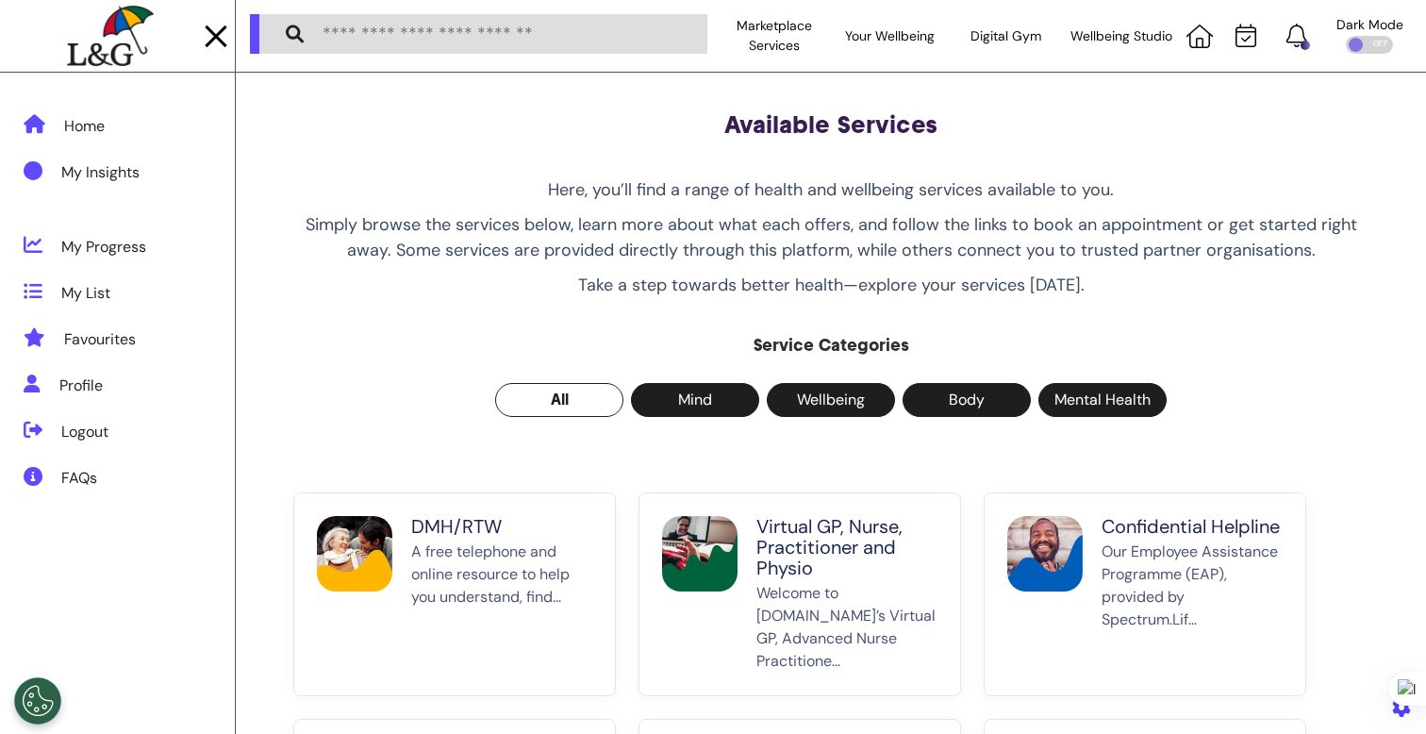
click at [434, 590] on p "A free telephone and online resource to help you understand, find..." at bounding box center [501, 606] width 181 height 132
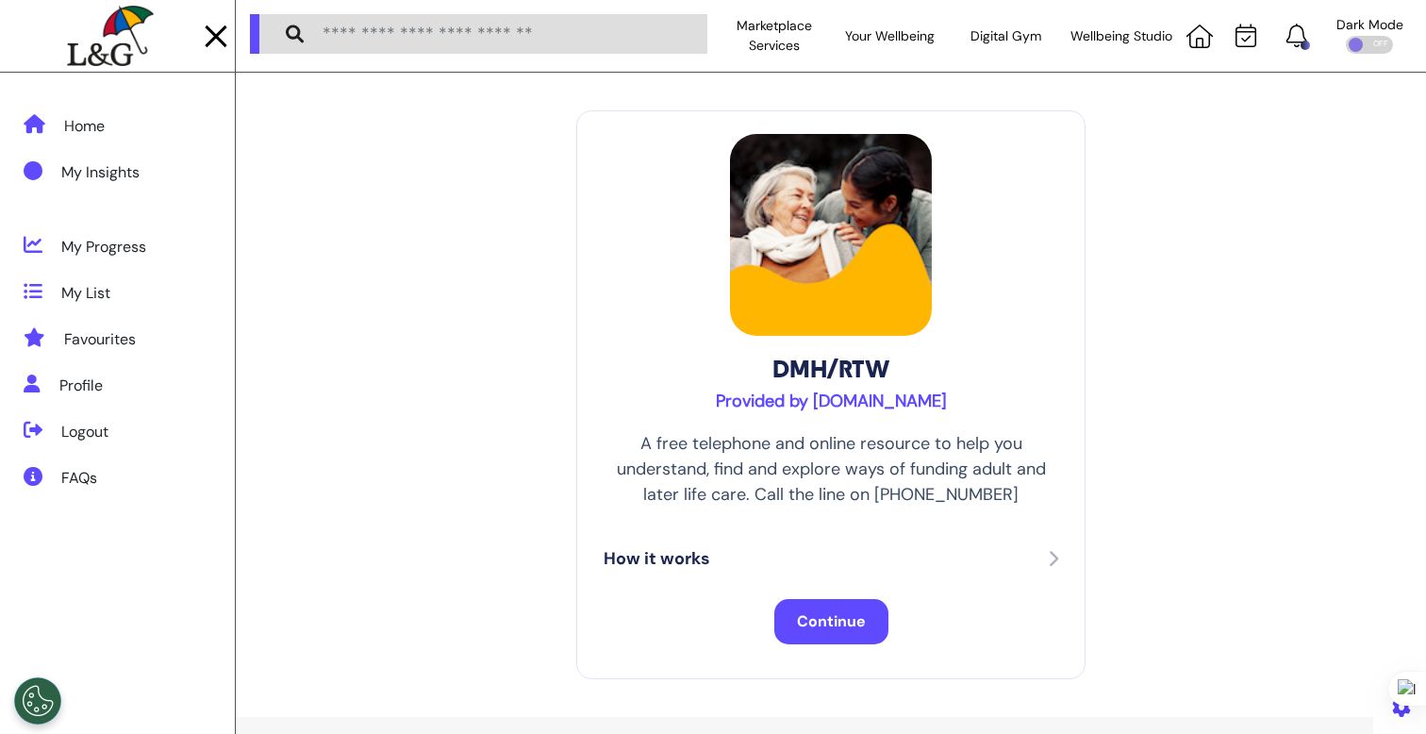
click at [821, 625] on span "Continue" at bounding box center [831, 621] width 69 height 20
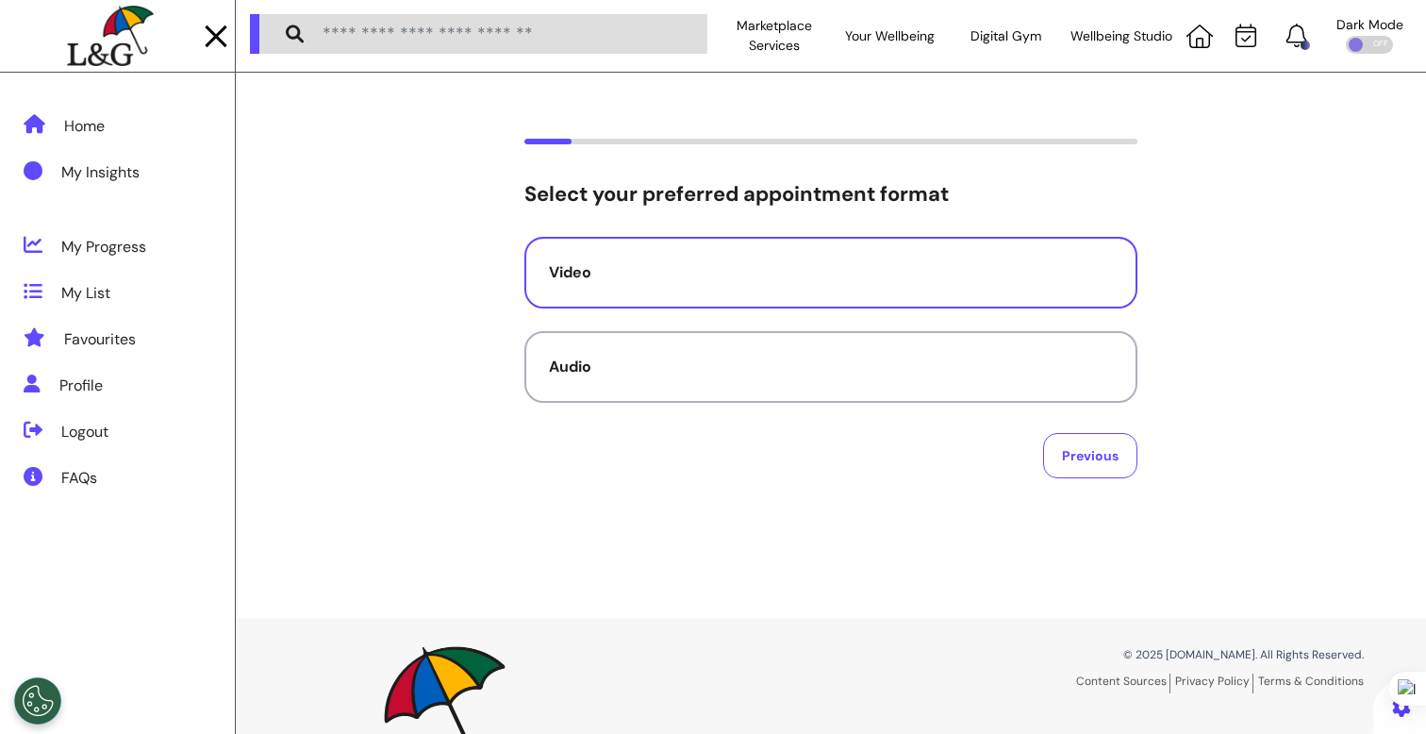
click at [668, 285] on button "Video" at bounding box center [830, 273] width 613 height 72
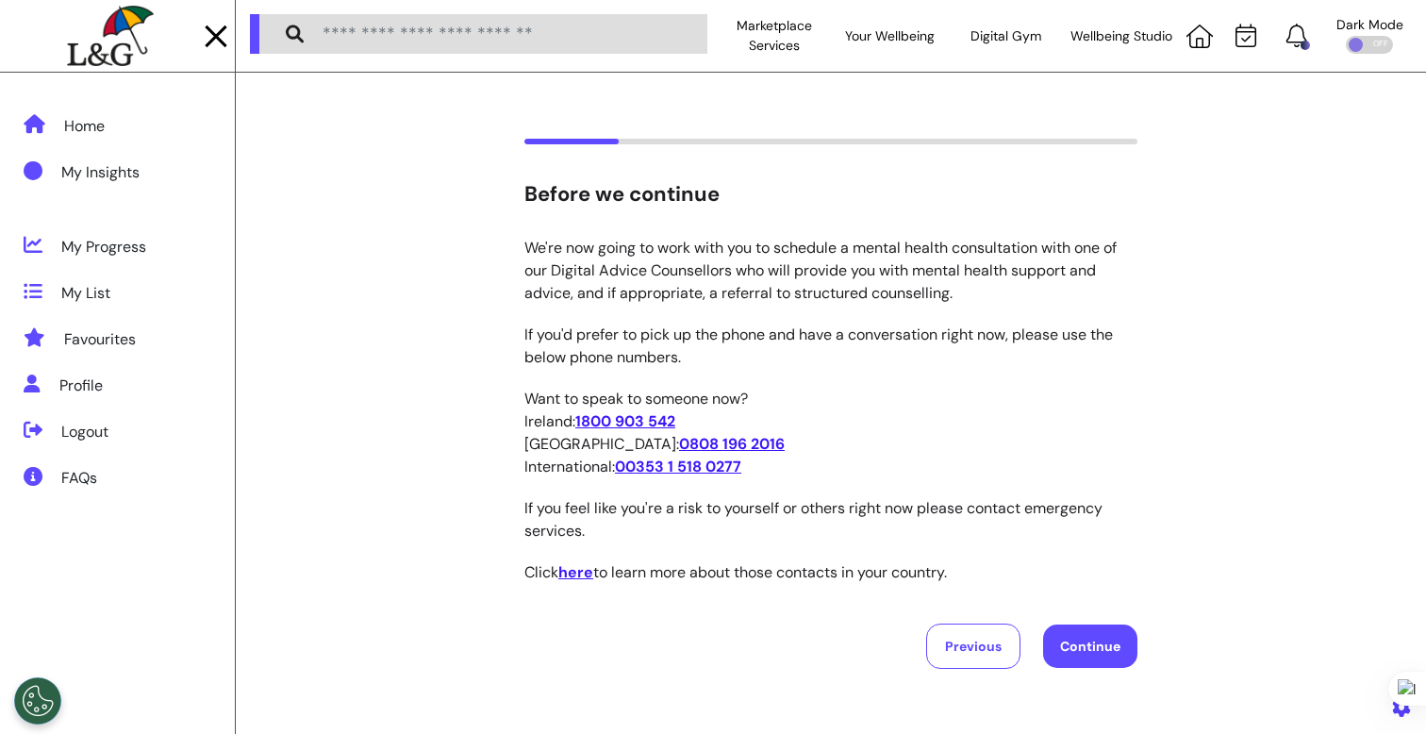
click at [1092, 660] on button "Continue" at bounding box center [1090, 645] width 94 height 43
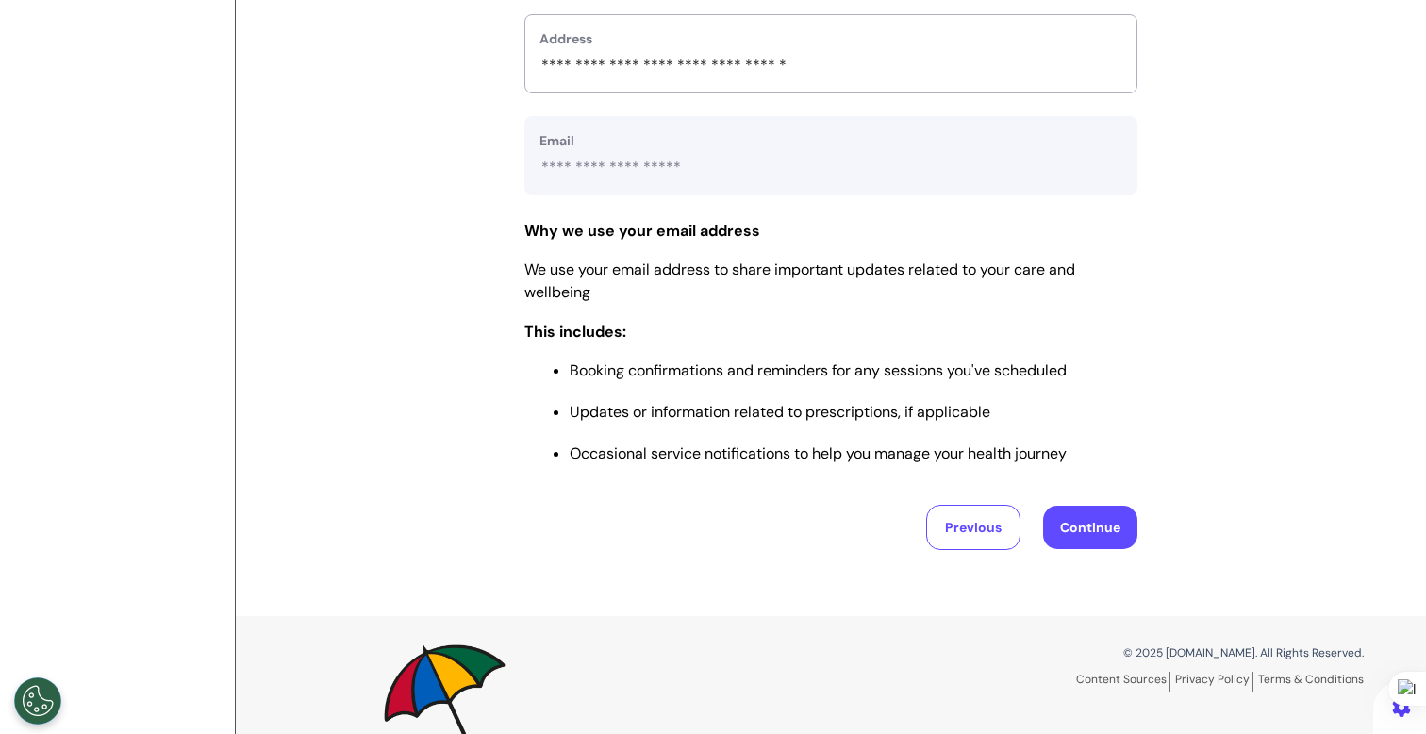
scroll to position [778, 0]
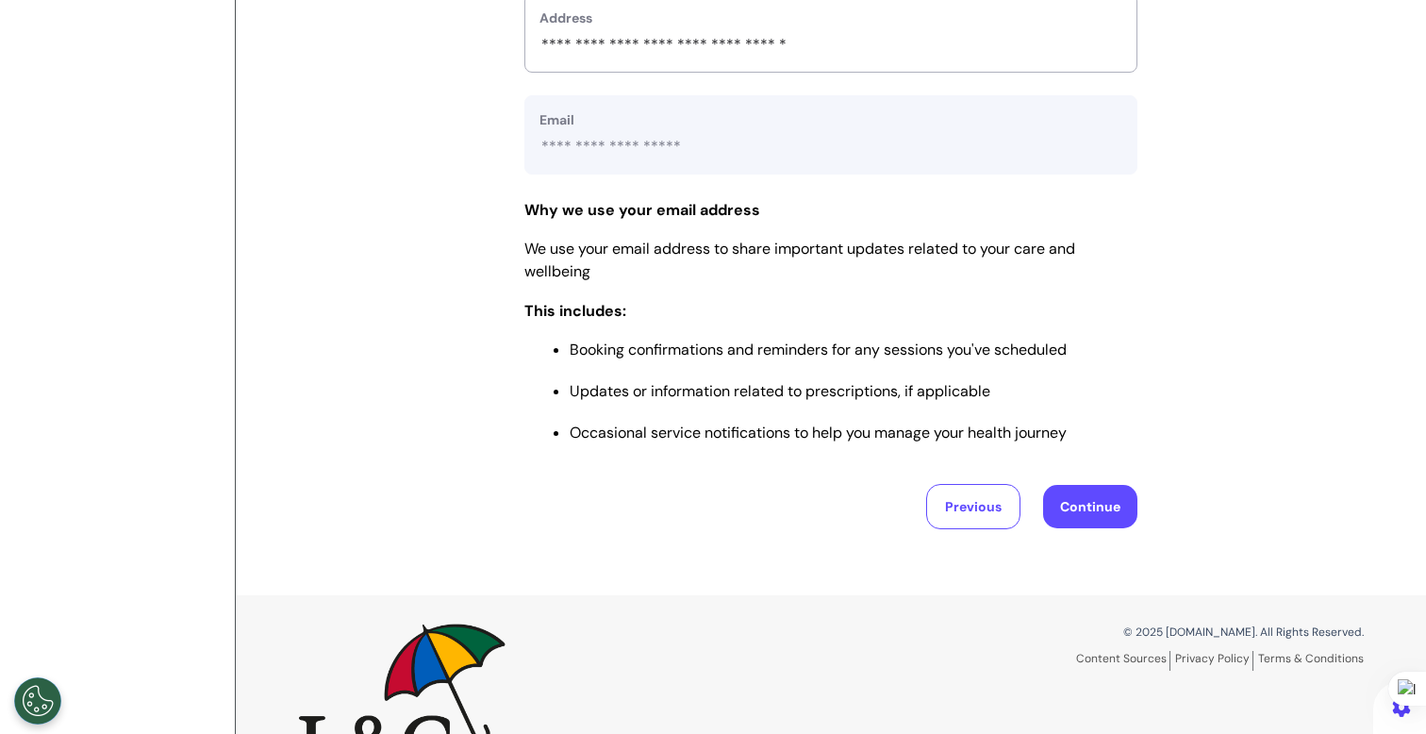
click at [1113, 516] on button "Continue" at bounding box center [1090, 506] width 94 height 43
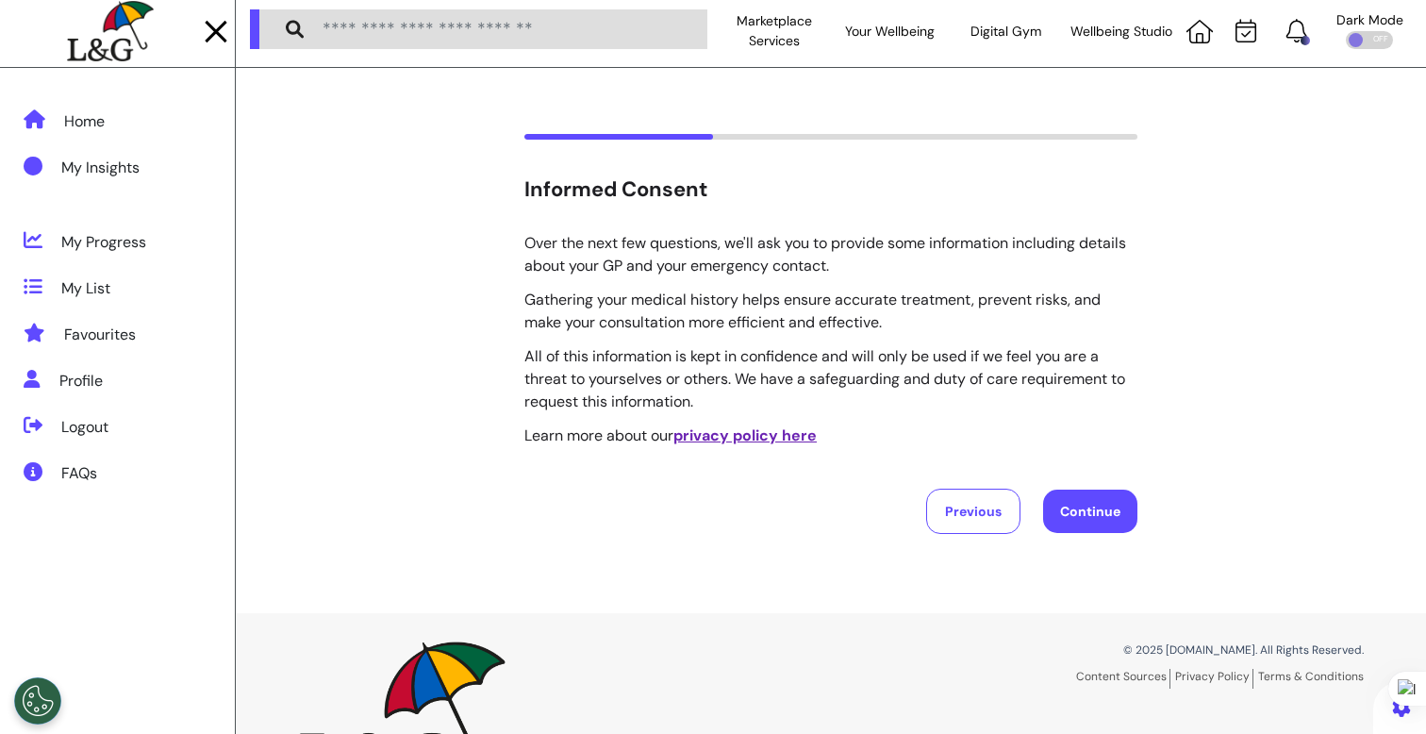
scroll to position [0, 0]
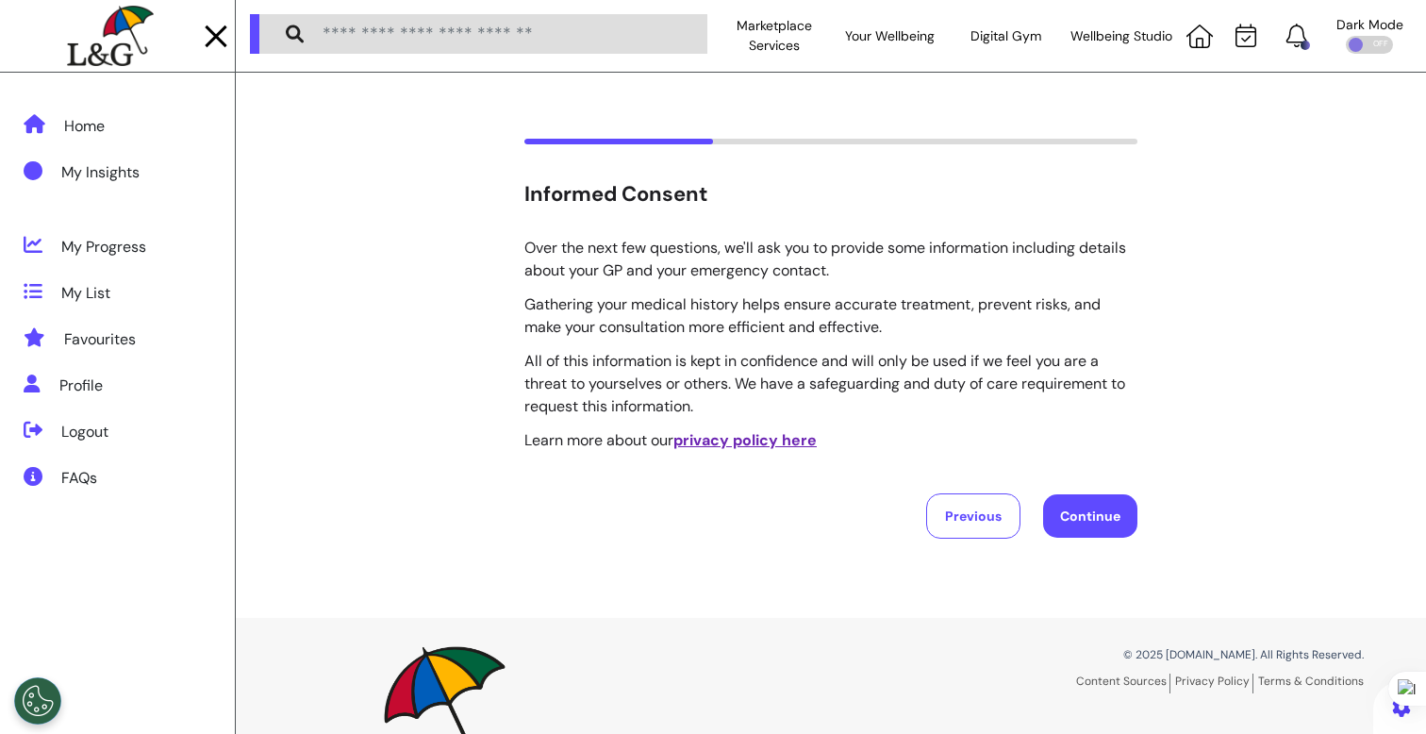
click at [215, 30] on div at bounding box center [216, 36] width 28 height 31
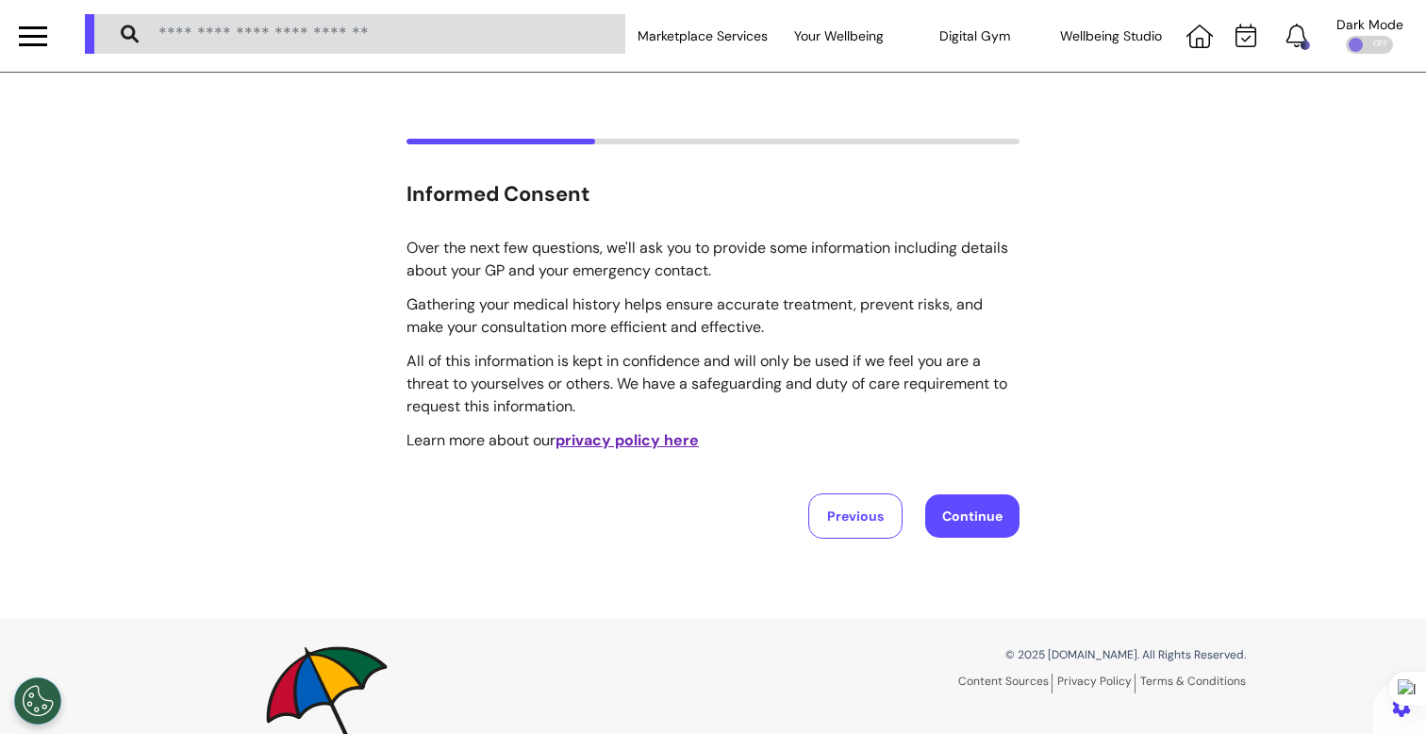
click at [983, 509] on button "Continue" at bounding box center [972, 515] width 94 height 43
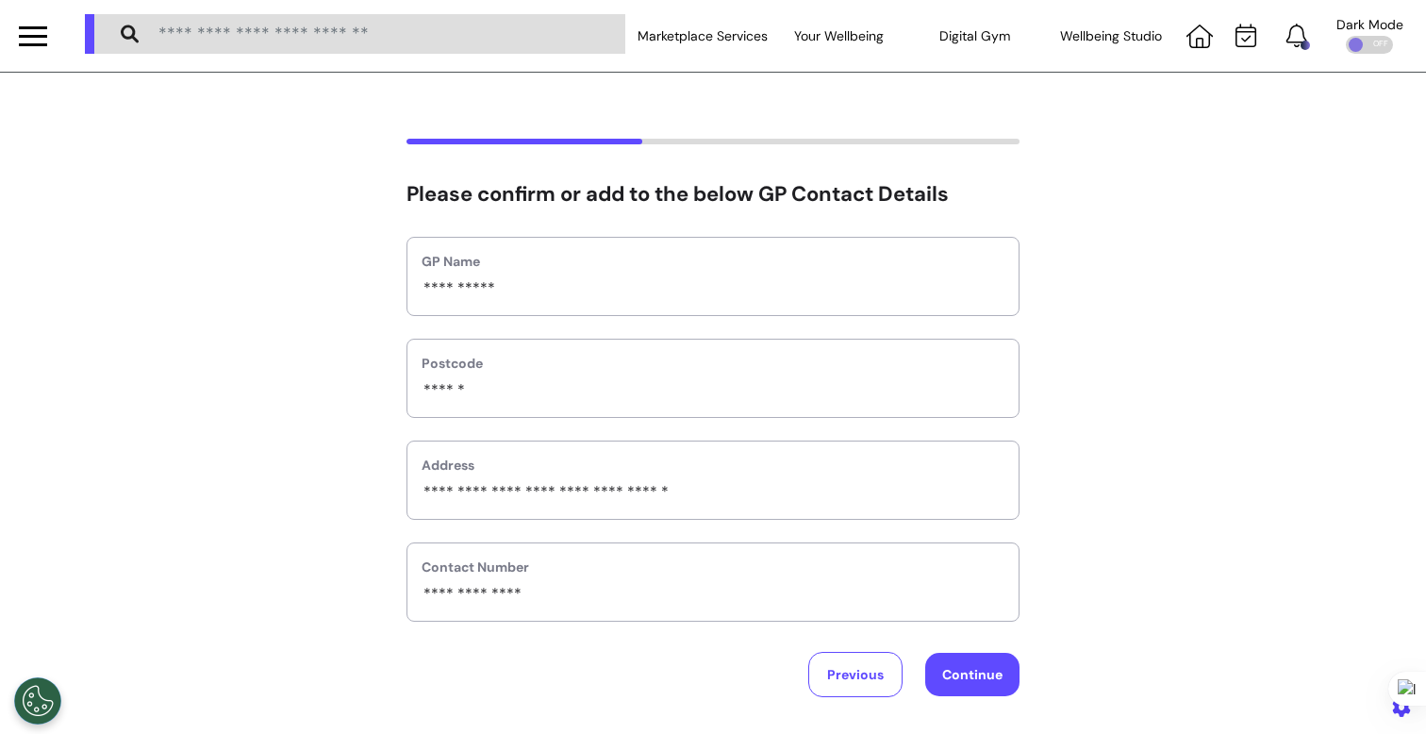
click at [991, 659] on button "Continue" at bounding box center [972, 673] width 94 height 43
select select "**********"
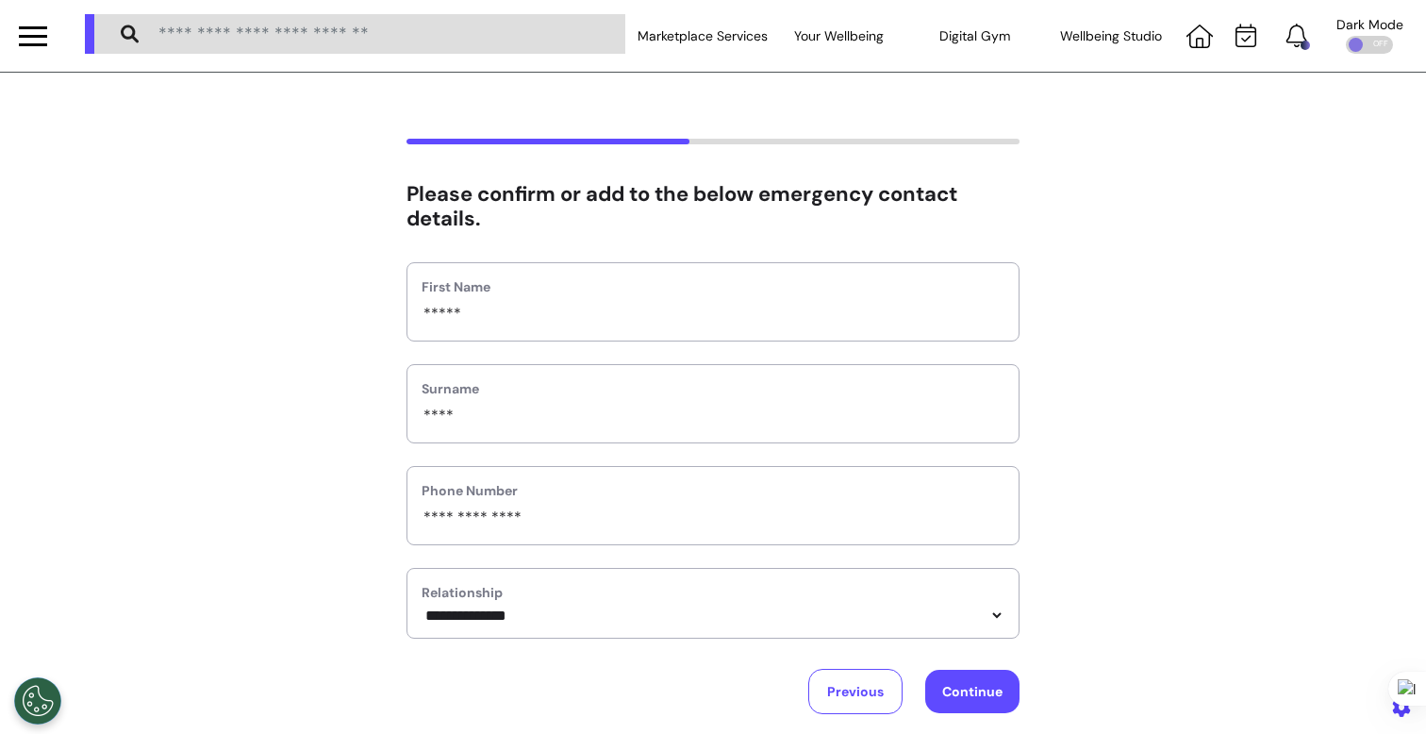
click at [949, 705] on button "Continue" at bounding box center [972, 690] width 94 height 43
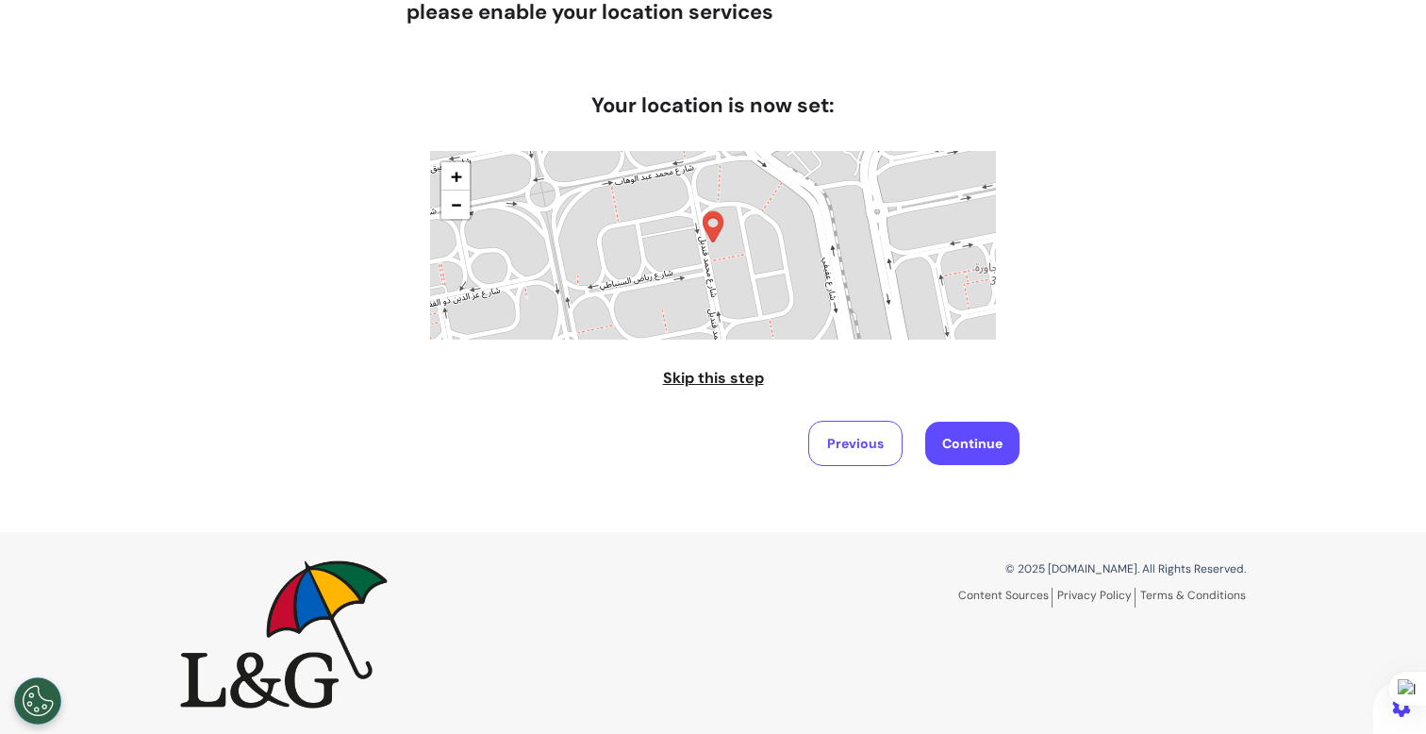
scroll to position [208, 0]
click at [964, 444] on button "Continue" at bounding box center [972, 441] width 94 height 43
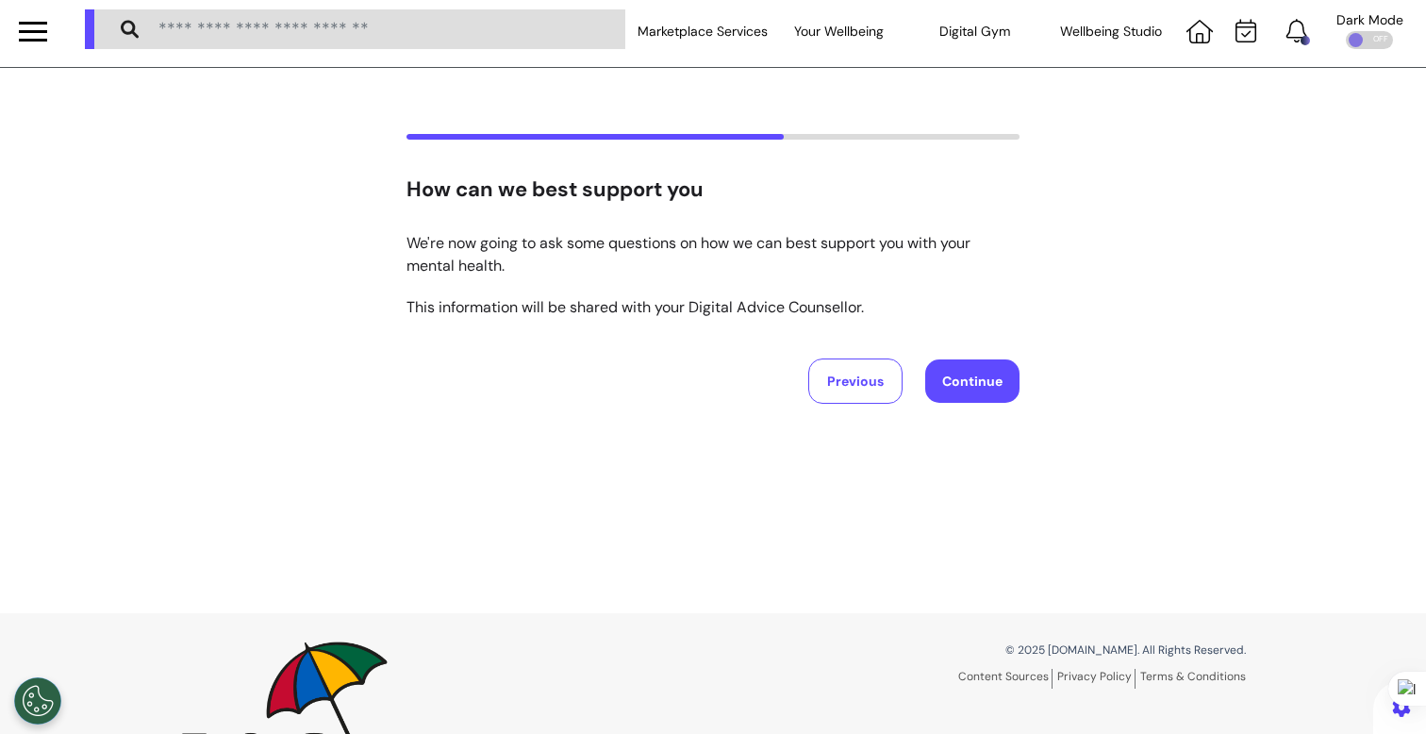
scroll to position [0, 0]
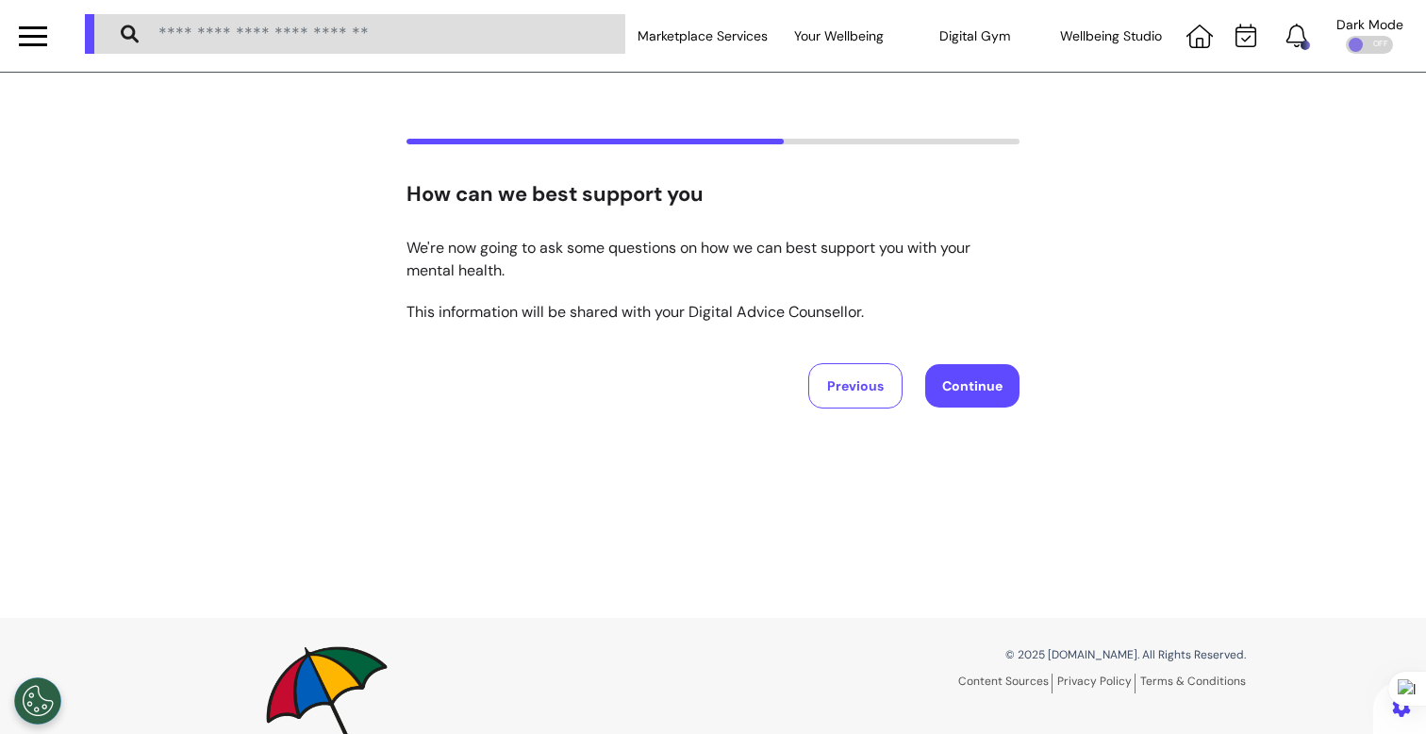
click at [971, 371] on button "Continue" at bounding box center [972, 385] width 94 height 43
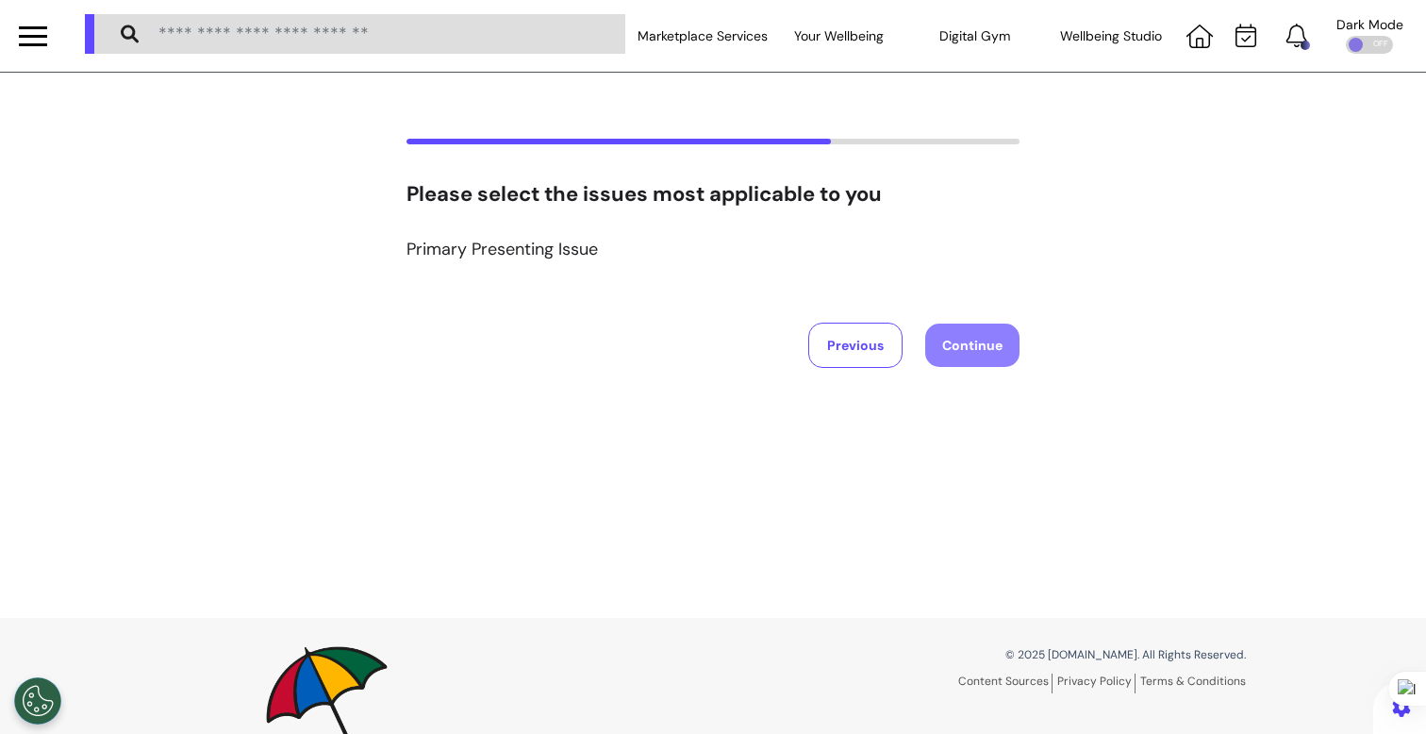
click at [669, 394] on div "Please select the issues most applicable to you Primary Presenting Issue Previo…" at bounding box center [713, 345] width 1426 height 545
